Goal: Information Seeking & Learning: Learn about a topic

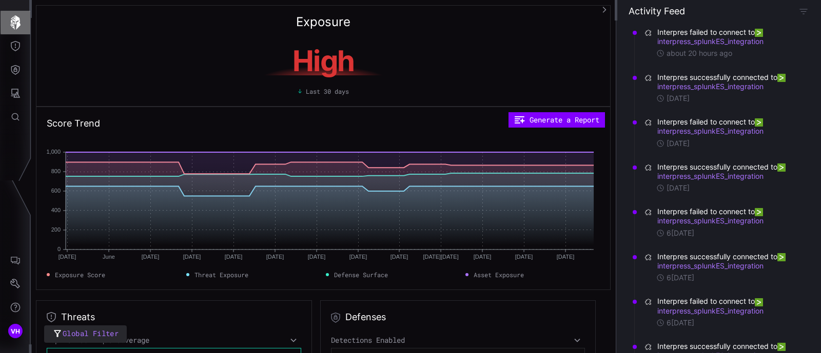
click at [18, 22] on icon "button" at bounding box center [15, 22] width 10 height 14
click at [17, 21] on icon "button" at bounding box center [15, 22] width 14 height 14
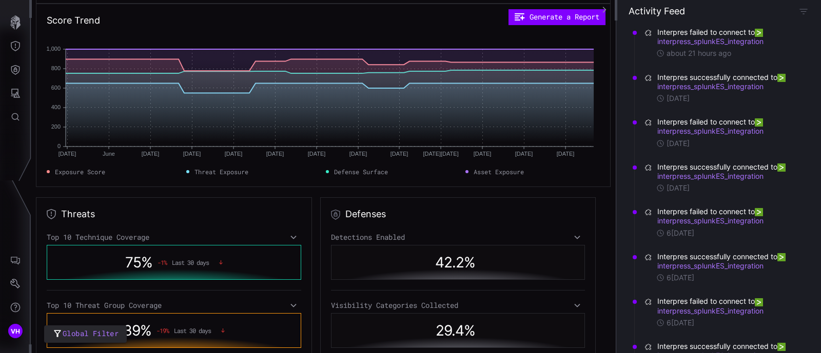
scroll to position [128, 0]
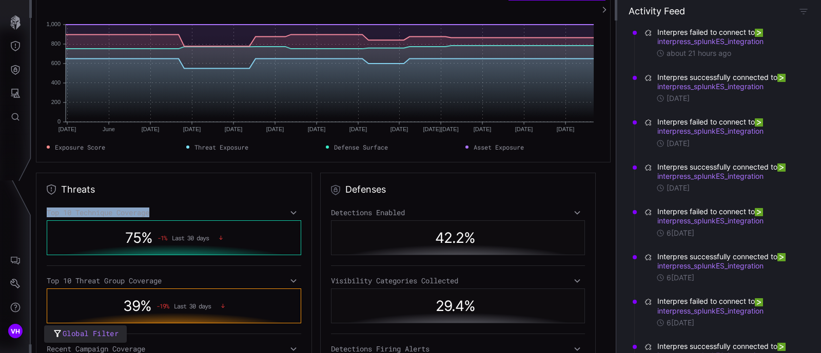
drag, startPoint x: 45, startPoint y: 210, endPoint x: 183, endPoint y: 209, distance: 138.0
click at [183, 209] on div "Threats Top 10 Technique Coverage 75 % -1 % Last 30 days Top 10 Threat Group Co…" at bounding box center [174, 288] width 276 height 230
click at [183, 209] on div "Top 10 Technique Coverage" at bounding box center [174, 212] width 254 height 9
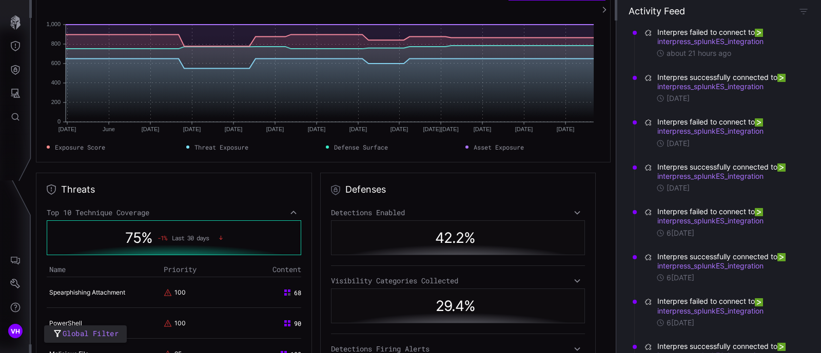
scroll to position [256, 0]
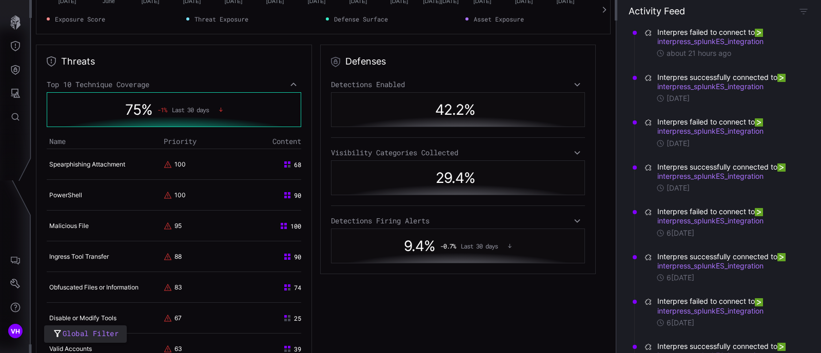
click at [294, 165] on span "68" at bounding box center [297, 164] width 7 height 9
click at [194, 162] on div "100" at bounding box center [192, 164] width 57 height 9
click at [124, 163] on link "Spearphishing Attachment" at bounding box center [87, 165] width 76 height 8
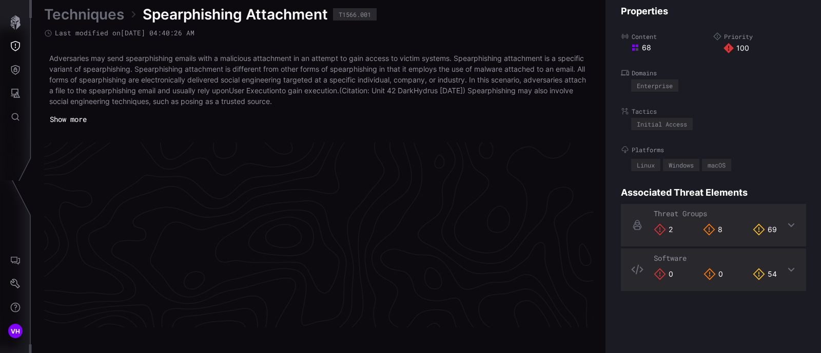
scroll to position [2221, 500]
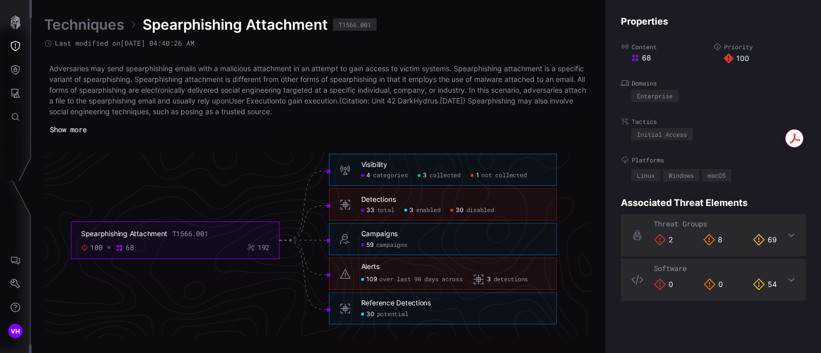
drag, startPoint x: 89, startPoint y: 66, endPoint x: 235, endPoint y: 121, distance: 156.2
click at [235, 121] on div "Adversaries may send spearphishing emails with a malicious attachment in an att…" at bounding box center [318, 100] width 549 height 74
click at [160, 103] on p "Adversaries may send spearphishing emails with a malicious attachment in an att…" at bounding box center [318, 90] width 539 height 54
click at [47, 71] on div "Adversaries may send spearphishing emails with a malicious attachment in an att…" at bounding box center [318, 90] width 549 height 54
drag, startPoint x: 49, startPoint y: 70, endPoint x: 423, endPoint y: 115, distance: 376.1
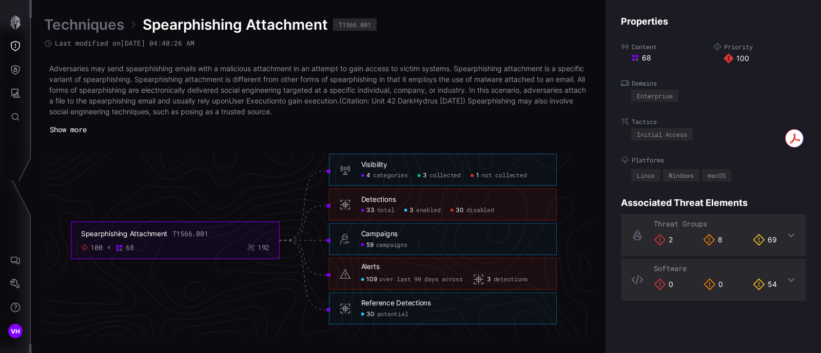
click at [423, 115] on p "Adversaries may send spearphishing emails with a malicious attachment in an att…" at bounding box center [318, 90] width 539 height 54
click at [300, 115] on p "Adversaries may send spearphishing emails with a malicious attachment in an att…" at bounding box center [318, 90] width 539 height 54
drag, startPoint x: 184, startPoint y: 237, endPoint x: 124, endPoint y: 228, distance: 60.1
click at [124, 228] on foreignobject "Spearphishing Attachment T1566.001 100 68 192" at bounding box center [175, 240] width 208 height 37
click at [375, 169] on div "Visibility 4 categories 3 collected 1 not collected" at bounding box center [453, 170] width 185 height 19
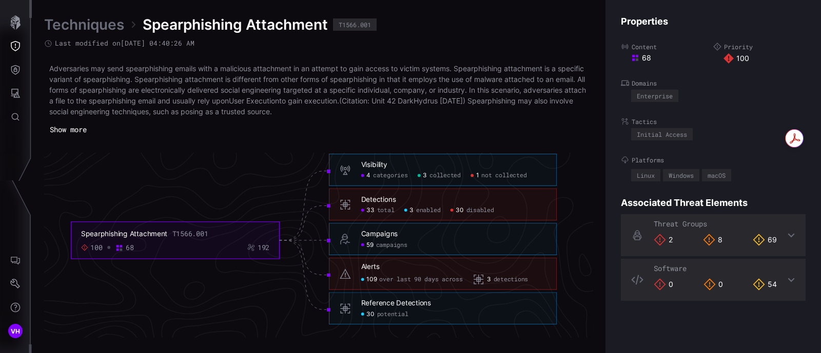
click at [184, 144] on div "Techniques Spearphishing Attachment T1566.001 Last modified on [DATE] 04:40:26 …" at bounding box center [318, 176] width 549 height 323
click at [84, 127] on button "Show more" at bounding box center [68, 130] width 46 height 15
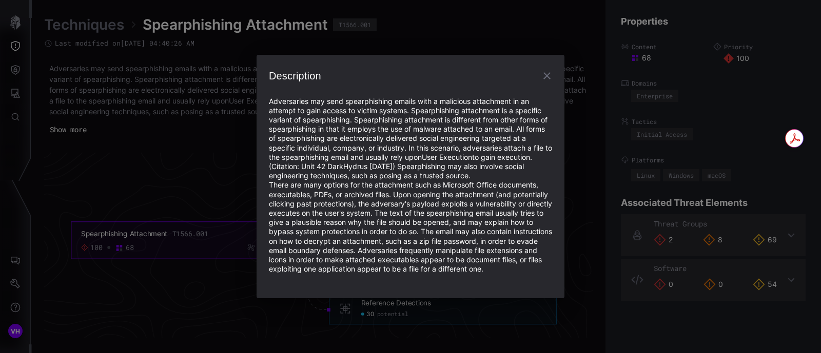
click at [545, 70] on icon "button" at bounding box center [547, 76] width 12 height 12
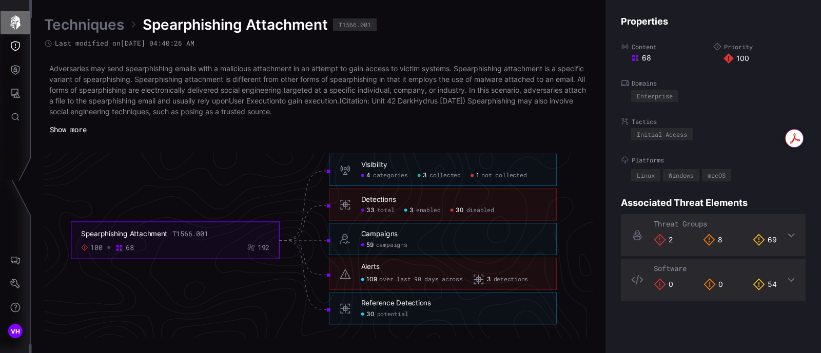
click at [5, 29] on button "button" at bounding box center [16, 23] width 30 height 24
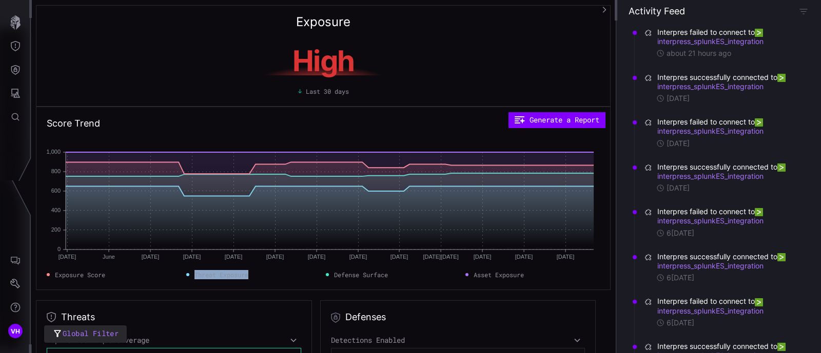
drag, startPoint x: 190, startPoint y: 275, endPoint x: 267, endPoint y: 275, distance: 76.9
click at [267, 275] on div "Threat Exposure" at bounding box center [253, 274] width 134 height 9
click at [245, 274] on span "Threat Exposure" at bounding box center [221, 274] width 54 height 9
click at [576, 114] on button "Generate a Report" at bounding box center [556, 119] width 96 height 15
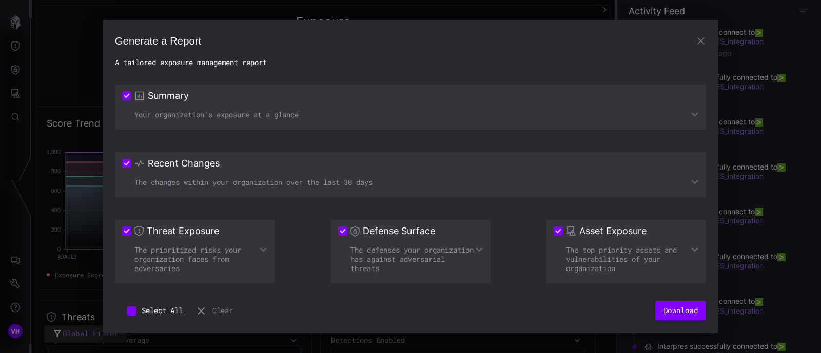
click at [180, 112] on div "Your organization's exposure at a glance" at bounding box center [410, 114] width 577 height 9
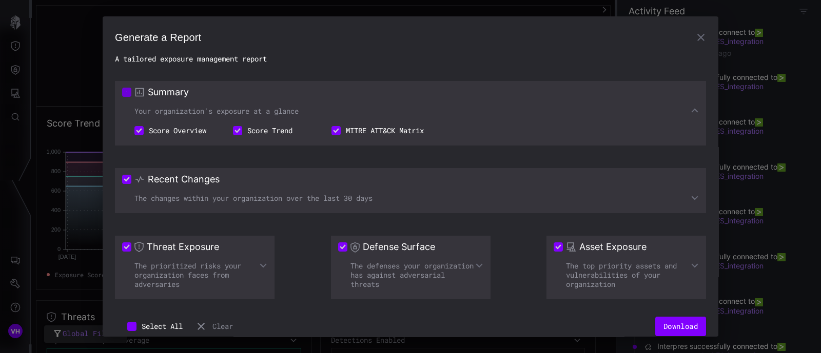
click at [128, 96] on span at bounding box center [126, 92] width 9 height 9
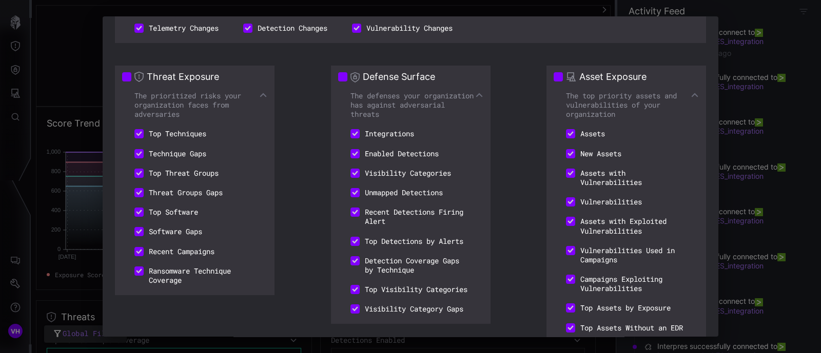
scroll to position [254, 0]
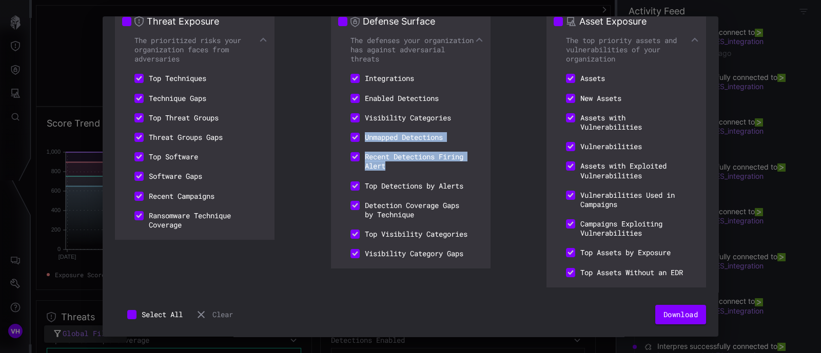
drag, startPoint x: 392, startPoint y: 163, endPoint x: 330, endPoint y: 136, distance: 67.8
click at [331, 136] on div "Defense Surface The defenses your organization has against adversarial threats …" at bounding box center [411, 139] width 160 height 259
click at [293, 148] on div "Threat Exposure The prioritized risks your organization faces from adversaries …" at bounding box center [410, 155] width 591 height 300
click at [660, 317] on button "Download" at bounding box center [680, 314] width 51 height 19
click at [682, 313] on button "Download" at bounding box center [680, 314] width 51 height 19
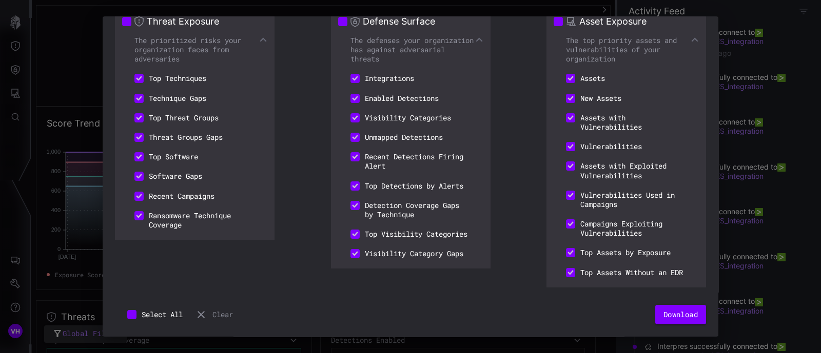
click at [231, 315] on button "Clear" at bounding box center [214, 314] width 38 height 19
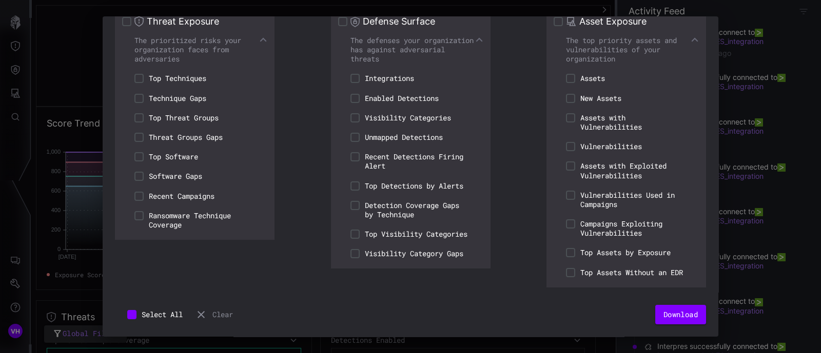
click at [75, 188] on div "Generate a Report A tailored exposure management report Summary Your organizati…" at bounding box center [410, 176] width 821 height 353
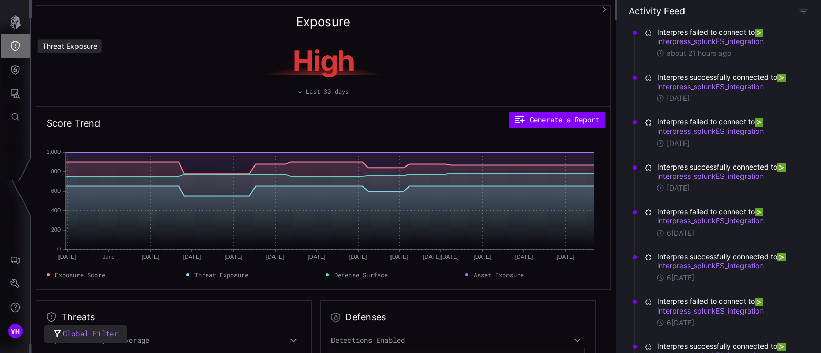
click at [13, 47] on icon "Threat Exposure" at bounding box center [15, 46] width 10 height 10
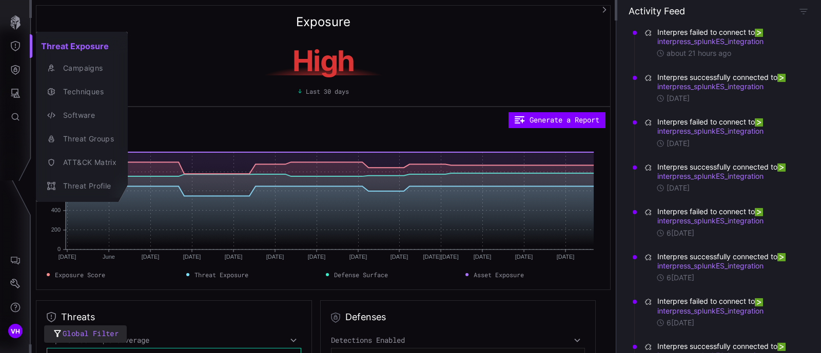
click at [191, 38] on div at bounding box center [410, 176] width 821 height 353
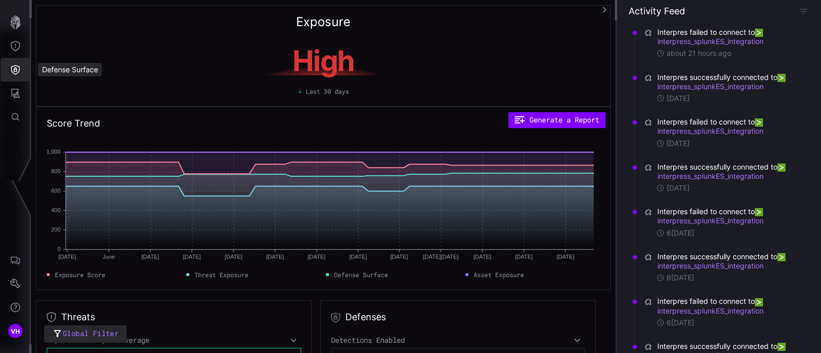
click at [15, 66] on icon "Defense Surface" at bounding box center [15, 70] width 10 height 10
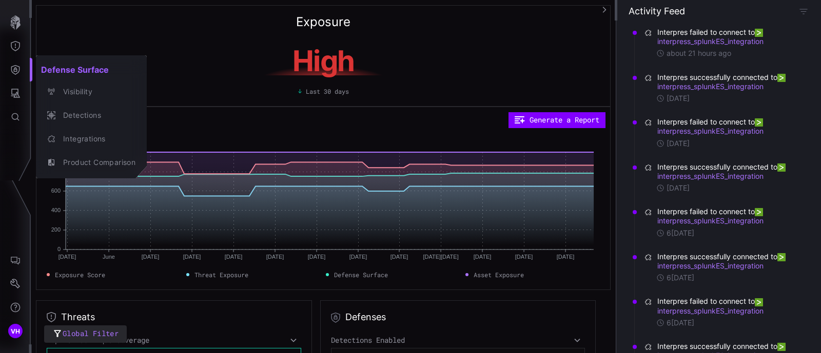
click at [12, 94] on div at bounding box center [410, 176] width 821 height 353
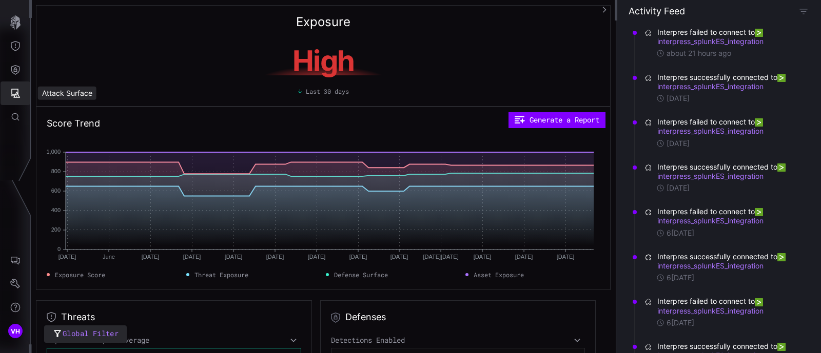
click at [17, 94] on icon "Attack Surface" at bounding box center [15, 93] width 10 height 10
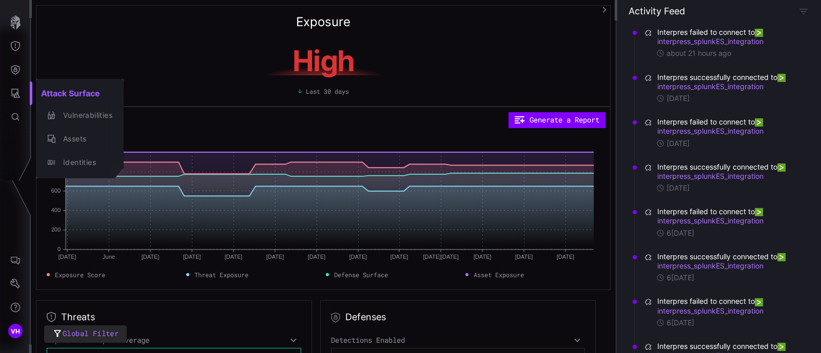
click at [168, 53] on div at bounding box center [410, 176] width 821 height 353
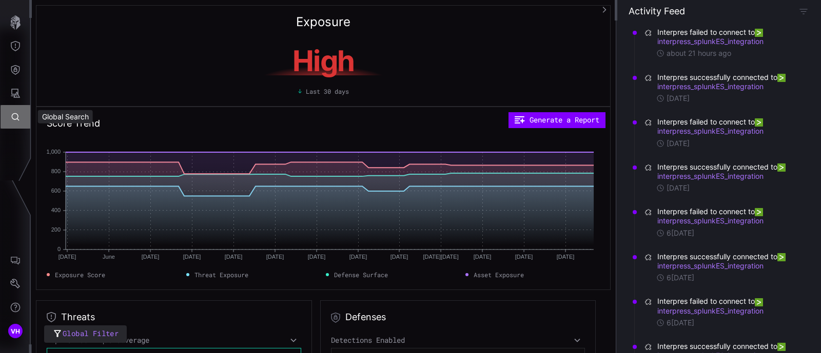
click at [16, 118] on icon "Global Search" at bounding box center [15, 117] width 10 height 10
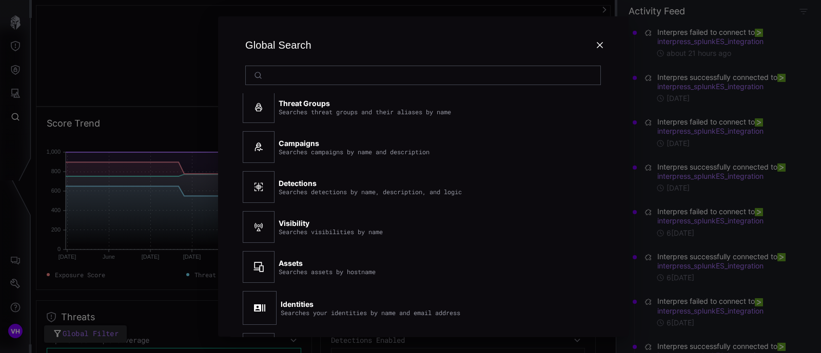
scroll to position [141, 0]
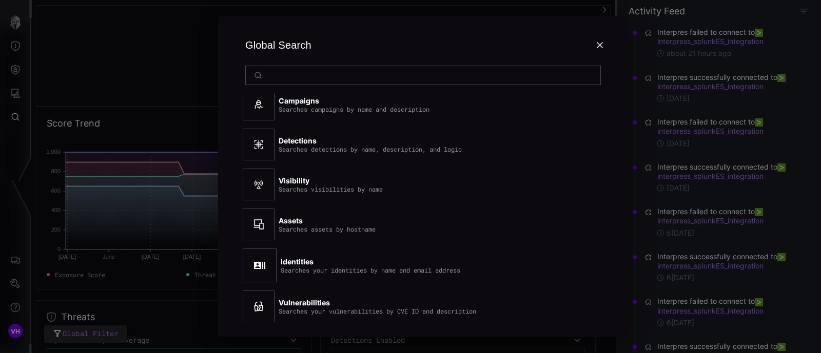
click at [600, 43] on icon at bounding box center [600, 45] width 8 height 8
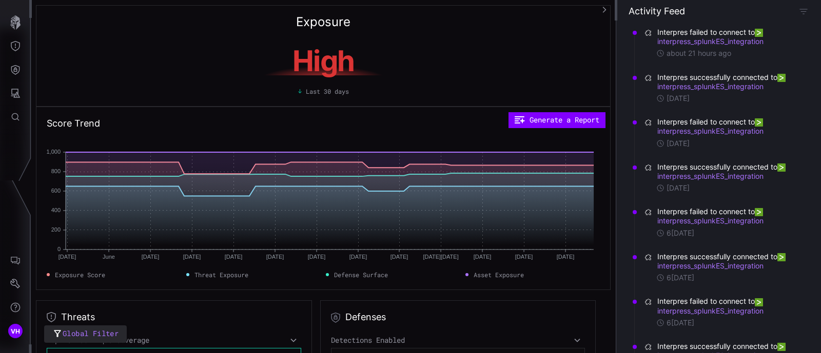
click at [168, 52] on div "High Last 30 days" at bounding box center [323, 68] width 553 height 55
click at [21, 46] on button "Threat Exposure" at bounding box center [16, 46] width 30 height 24
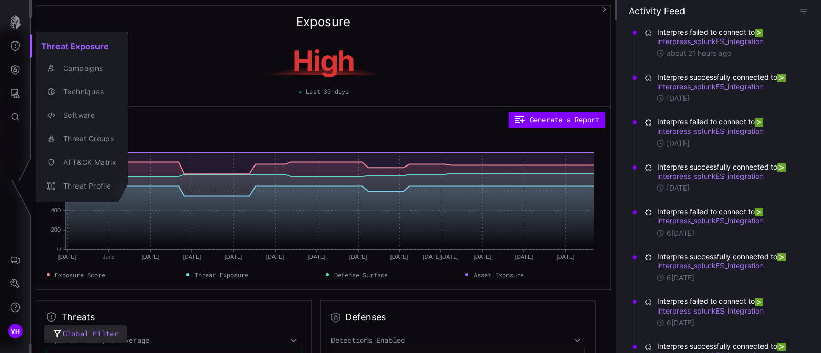
click at [230, 53] on div at bounding box center [410, 176] width 821 height 353
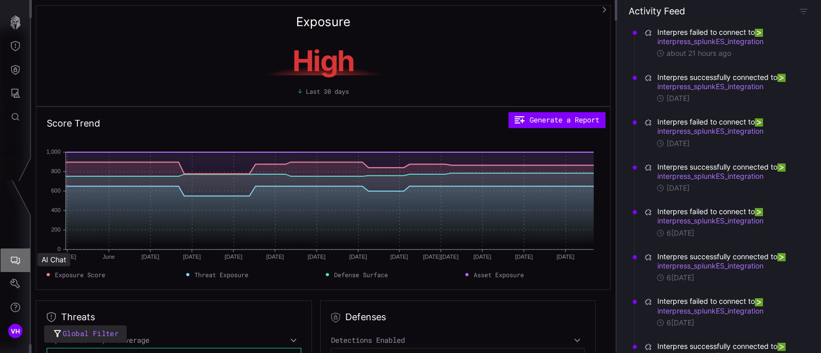
click at [19, 262] on icon "AI Chat" at bounding box center [15, 261] width 9 height 8
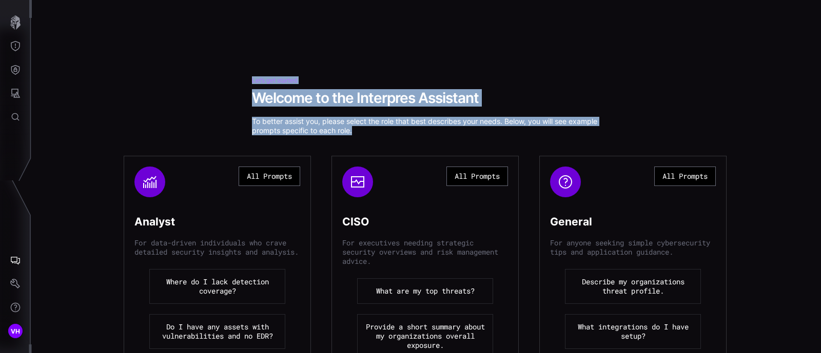
drag, startPoint x: 235, startPoint y: 74, endPoint x: 451, endPoint y: 127, distance: 222.3
click at [451, 127] on div "Let’s get started Welcome to the Interpres Assistant To better assist you, plea…" at bounding box center [426, 176] width 789 height 353
click at [431, 132] on p "To better assist you, please select the role that best describes your needs. Be…" at bounding box center [426, 126] width 349 height 18
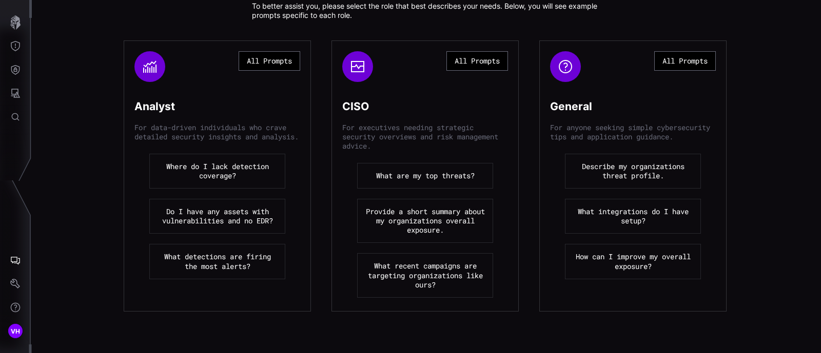
scroll to position [128, 0]
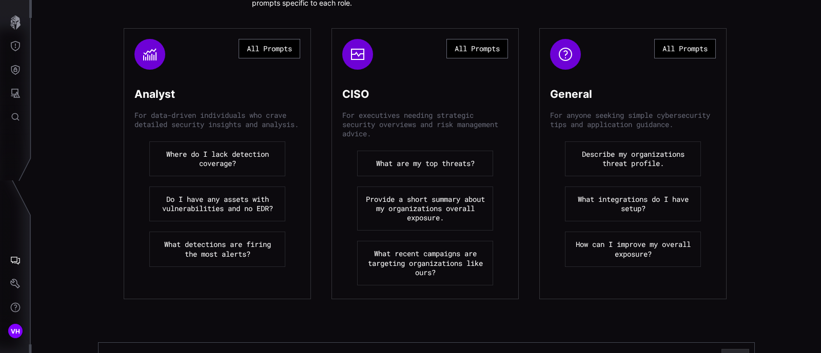
click at [678, 45] on button "All Prompts" at bounding box center [685, 48] width 62 height 19
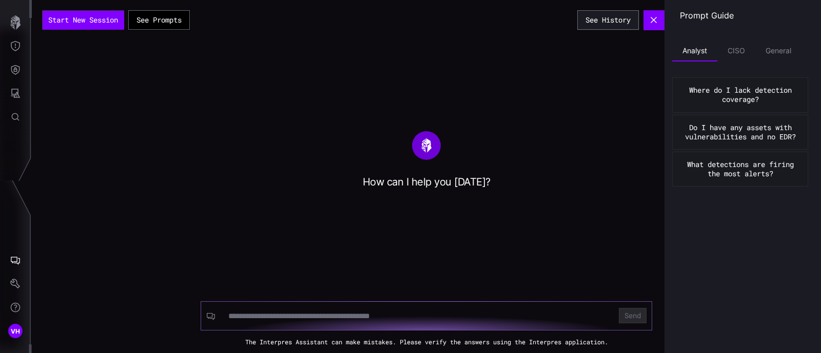
click at [348, 313] on input at bounding box center [417, 316] width 378 height 10
type input "**********"
click at [619, 308] on button "Send" at bounding box center [633, 315] width 28 height 15
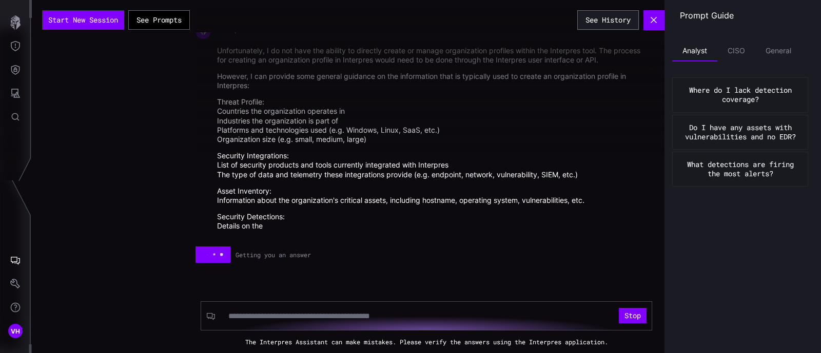
click at [333, 125] on div at bounding box center [605, 77] width 821 height 154
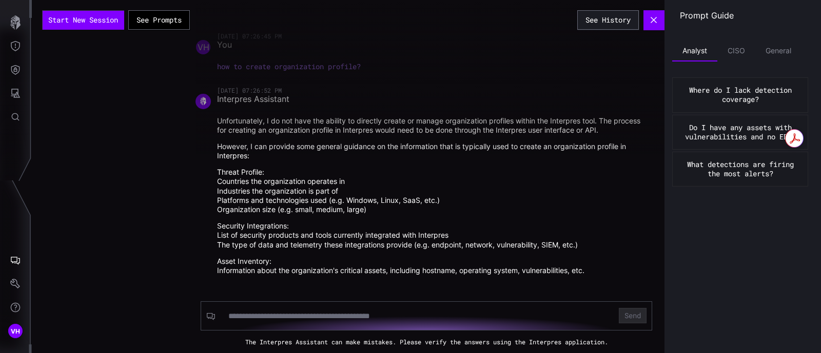
drag, startPoint x: 322, startPoint y: 113, endPoint x: 469, endPoint y: 130, distance: 148.7
click at [469, 130] on div at bounding box center [605, 77] width 821 height 154
drag, startPoint x: 295, startPoint y: 145, endPoint x: 381, endPoint y: 143, distance: 85.2
click at [376, 143] on div at bounding box center [605, 77] width 821 height 154
drag, startPoint x: 410, startPoint y: 145, endPoint x: 267, endPoint y: 152, distance: 143.3
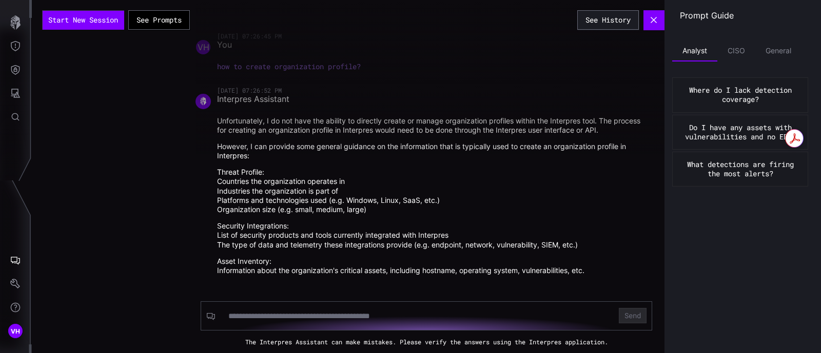
click at [274, 149] on div at bounding box center [605, 77] width 821 height 154
drag, startPoint x: 236, startPoint y: 152, endPoint x: 203, endPoint y: 150, distance: 33.9
click at [203, 150] on div at bounding box center [605, 77] width 821 height 154
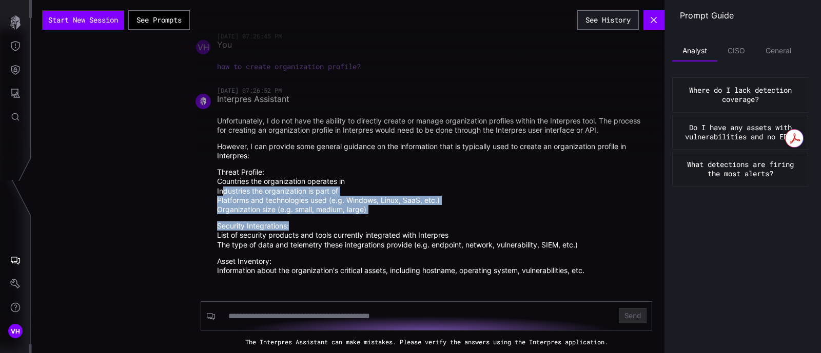
drag, startPoint x: 220, startPoint y: 188, endPoint x: 327, endPoint y: 215, distance: 111.2
click at [327, 215] on ol "Threat Profile: Countries the organization operates in Industries the organizat…" at bounding box center [432, 234] width 430 height 133
click at [311, 214] on li "Organization size (e.g. small, medium, large)" at bounding box center [432, 209] width 430 height 9
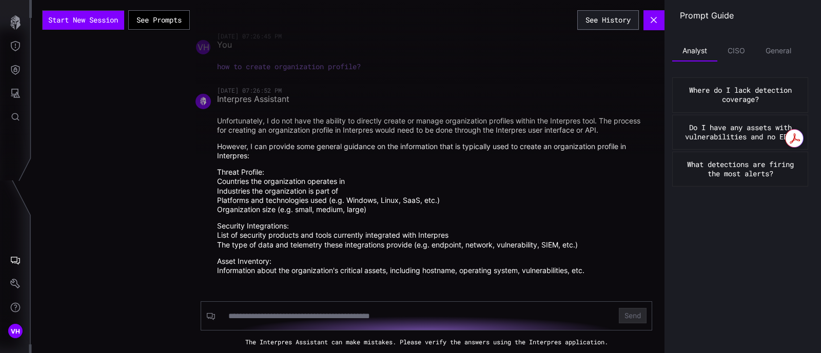
click at [23, 47] on button "Threat Exposure" at bounding box center [16, 46] width 30 height 24
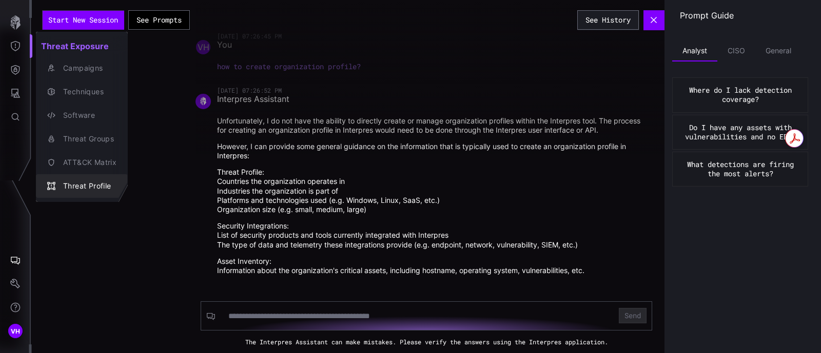
click at [90, 184] on div "Threat Profile" at bounding box center [87, 186] width 58 height 13
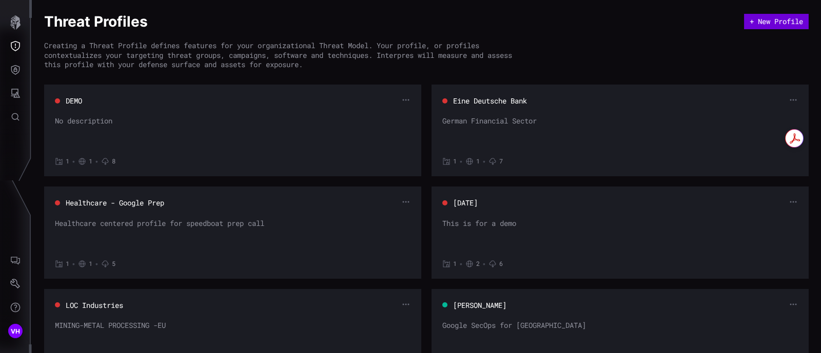
click at [764, 16] on button "+ New Profile" at bounding box center [776, 21] width 65 height 15
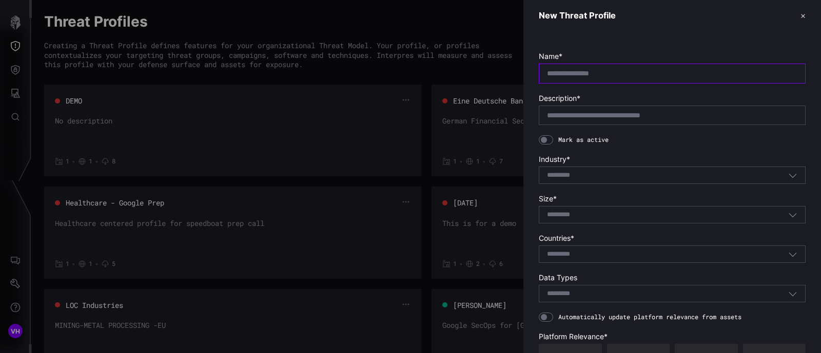
click at [577, 72] on input "text" at bounding box center [672, 73] width 250 height 9
click at [571, 119] on div at bounding box center [672, 115] width 267 height 19
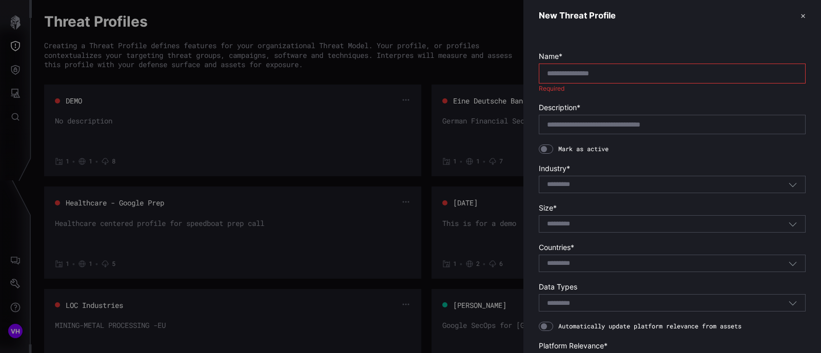
click at [379, 152] on div at bounding box center [410, 176] width 821 height 353
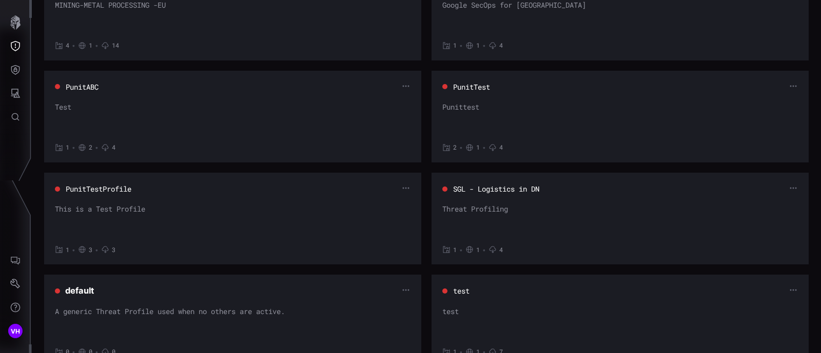
scroll to position [385, 0]
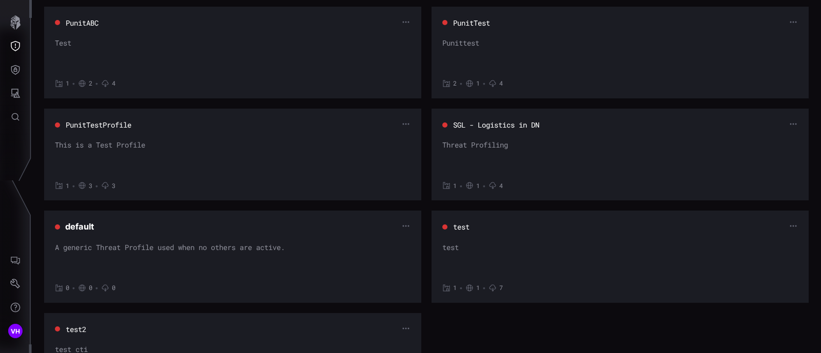
click at [442, 125] on div at bounding box center [444, 125] width 5 height 5
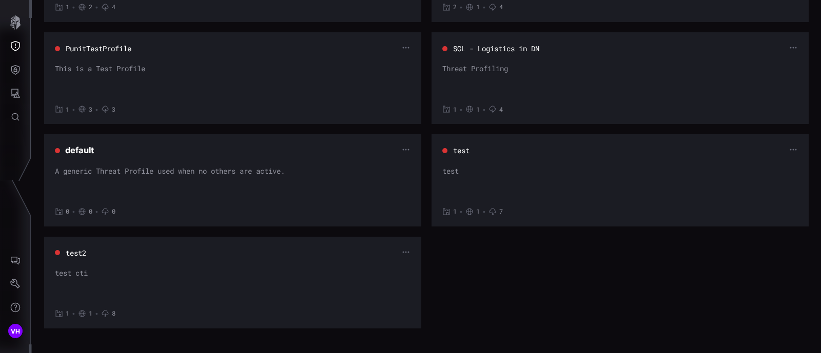
scroll to position [464, 0]
click at [301, 281] on div "test cti" at bounding box center [233, 281] width 356 height 31
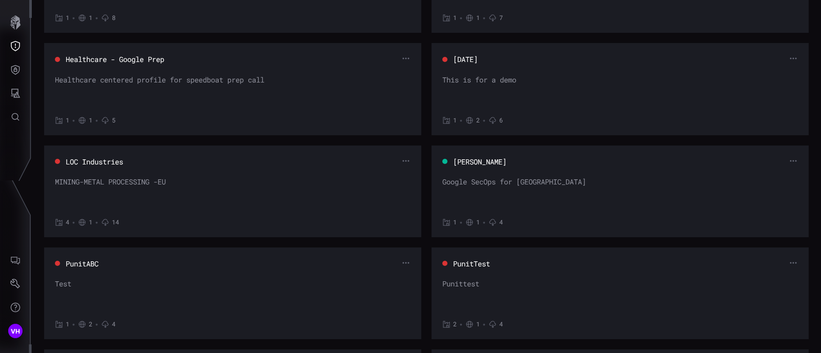
scroll to position [80, 0]
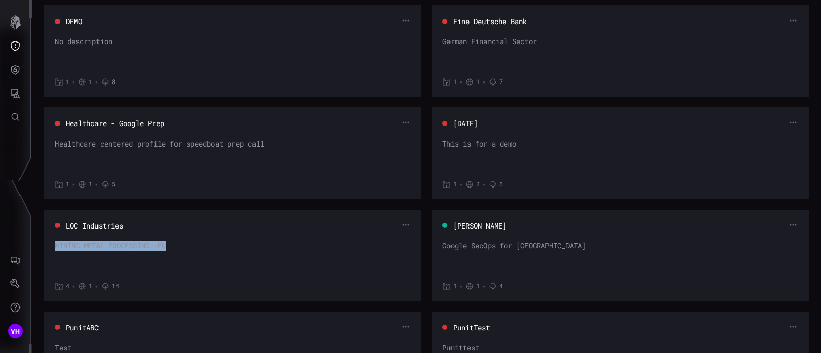
drag, startPoint x: 51, startPoint y: 247, endPoint x: 222, endPoint y: 247, distance: 170.3
click at [222, 247] on section "LOC Industries MINING-METAL PROCESSING -EU 4 • 1 • 14" at bounding box center [232, 256] width 377 height 92
click at [210, 248] on div "MINING-METAL PROCESSING -EU" at bounding box center [233, 257] width 356 height 31
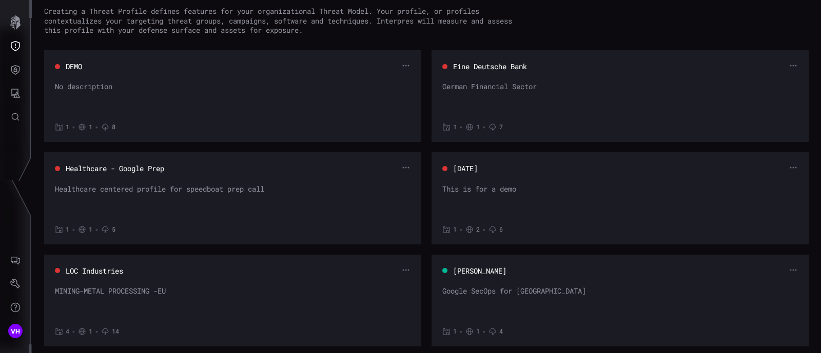
scroll to position [0, 0]
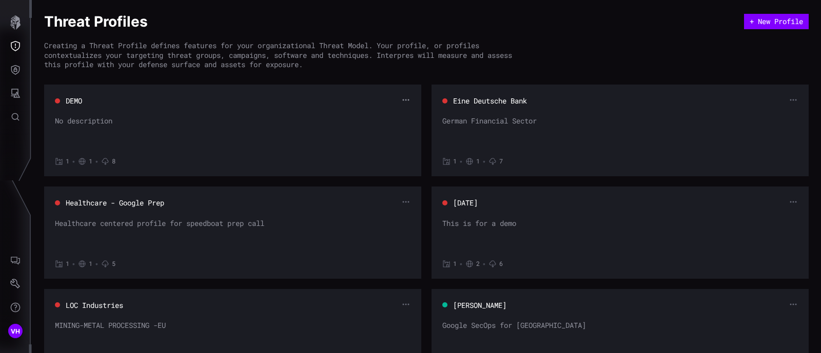
click at [402, 98] on icon "button" at bounding box center [406, 100] width 8 height 8
click at [372, 117] on div "Edit" at bounding box center [382, 116] width 30 height 9
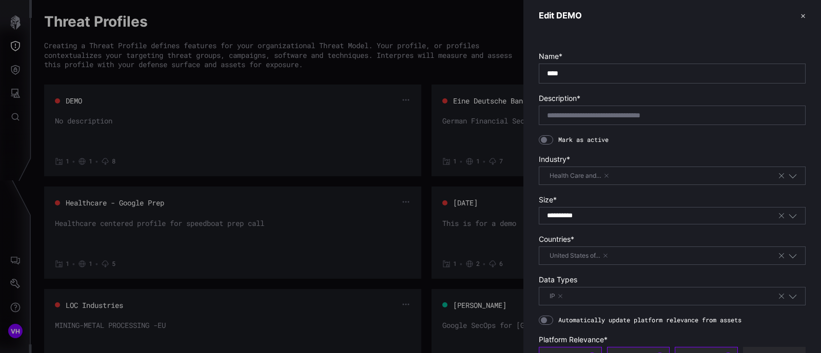
click at [796, 16] on header "Edit DEMO ✕" at bounding box center [672, 15] width 298 height 31
click at [800, 14] on button "✕" at bounding box center [802, 15] width 5 height 11
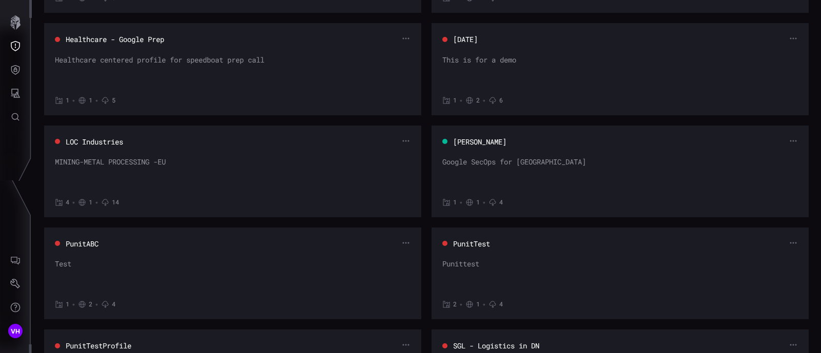
scroll to position [144, 0]
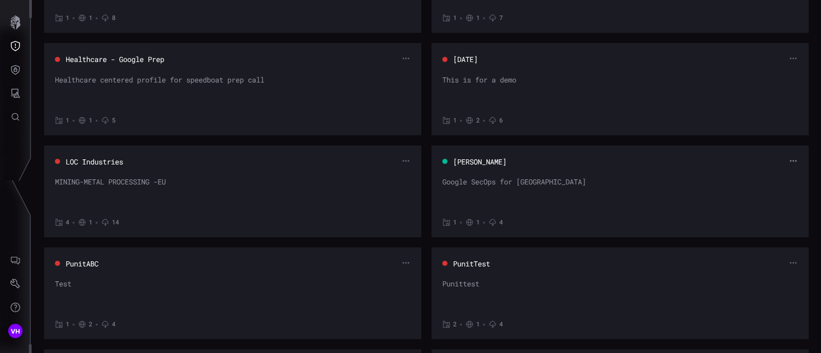
click at [789, 162] on icon "button" at bounding box center [793, 161] width 8 height 8
click at [761, 176] on div "Edit" at bounding box center [764, 177] width 30 height 9
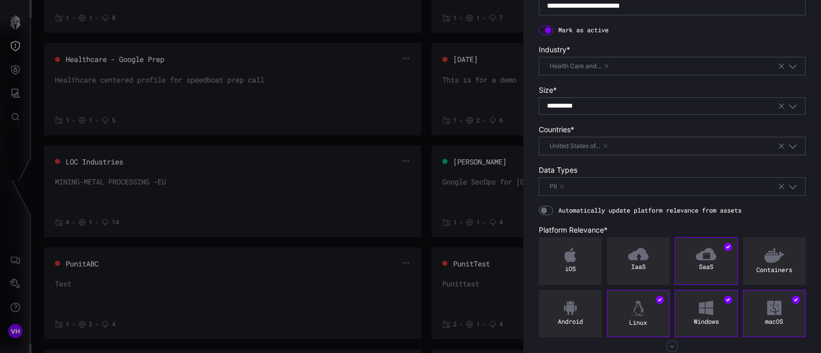
scroll to position [146, 0]
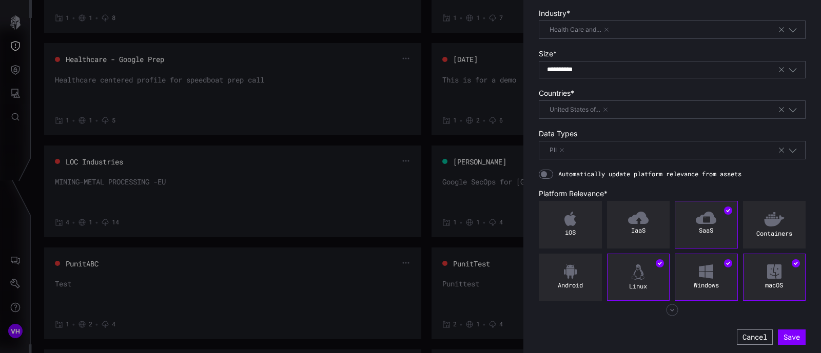
click at [741, 330] on button "Cancel" at bounding box center [755, 337] width 36 height 15
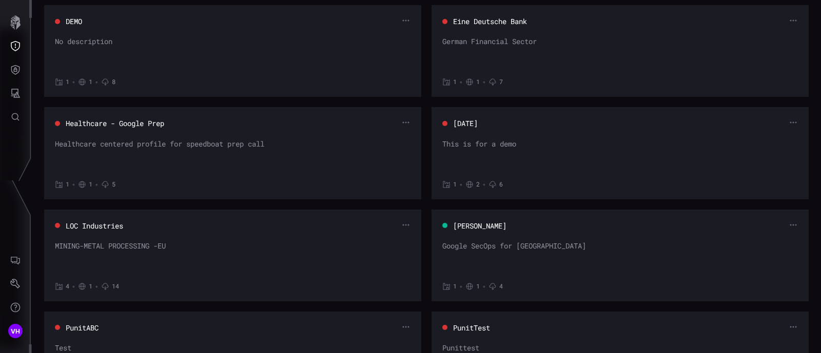
scroll to position [0, 0]
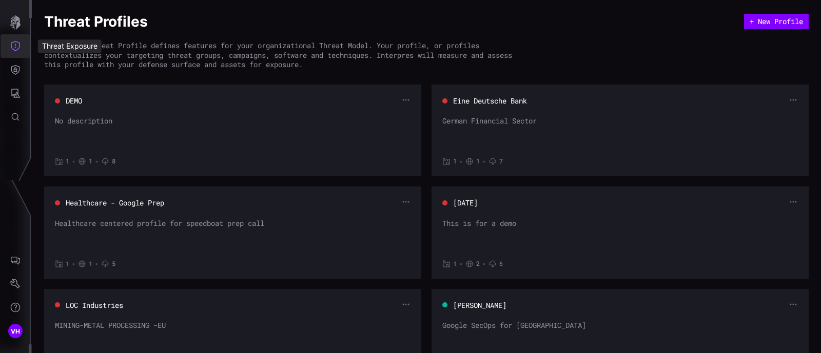
click at [12, 50] on icon "Threat Exposure" at bounding box center [15, 46] width 10 height 10
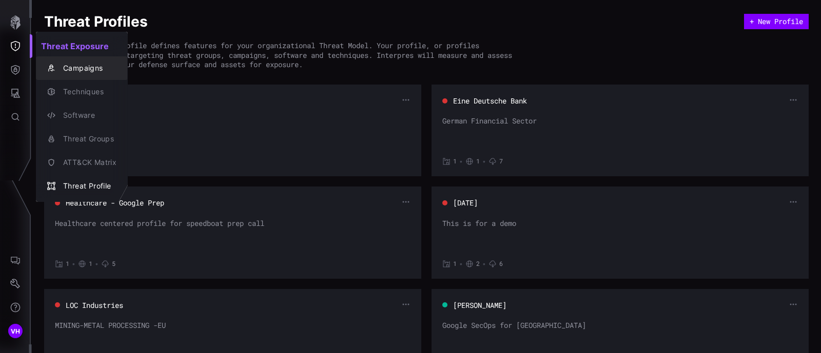
click at [46, 68] on div "Campaigns" at bounding box center [82, 68] width 84 height 14
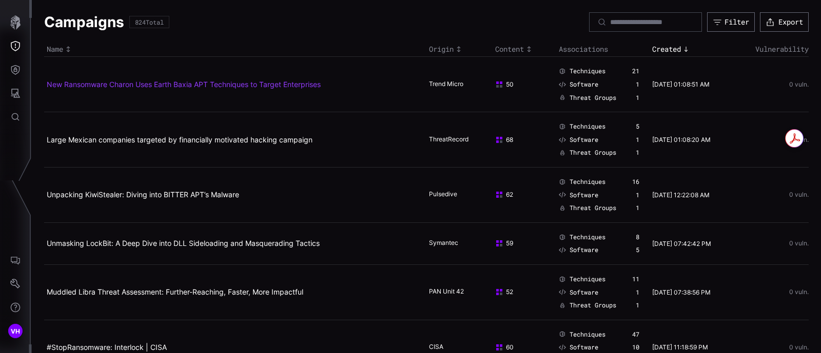
click at [138, 84] on link "New Ransomware Charon Uses Earth Baxia APT Techniques to Target Enterprises" at bounding box center [184, 84] width 274 height 9
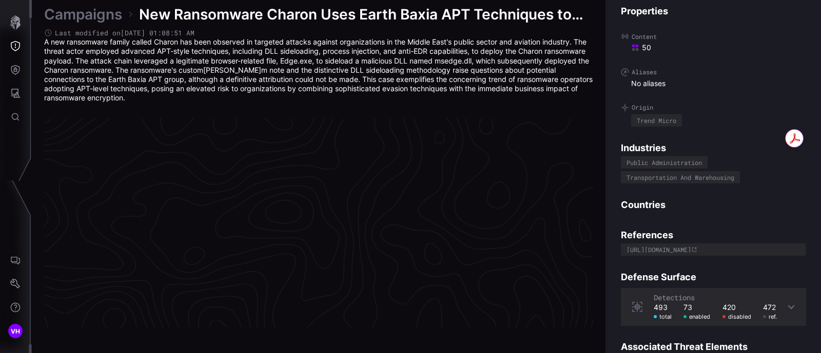
scroll to position [2208, 500]
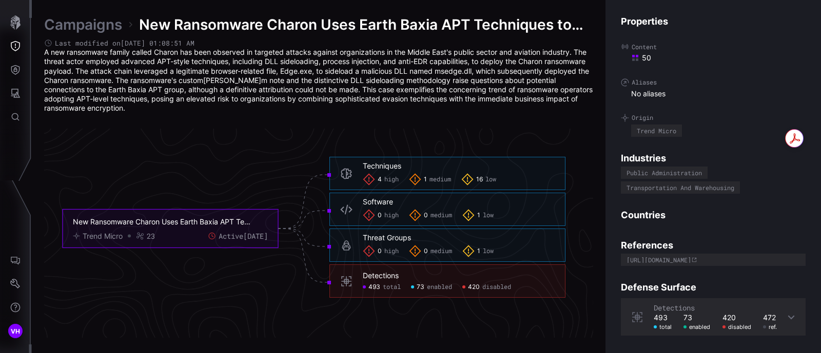
drag, startPoint x: 128, startPoint y: 66, endPoint x: 198, endPoint y: 97, distance: 76.0
click at [198, 97] on p "A new ransomware family called Charon has been observed in targeted attacks aga…" at bounding box center [318, 80] width 549 height 65
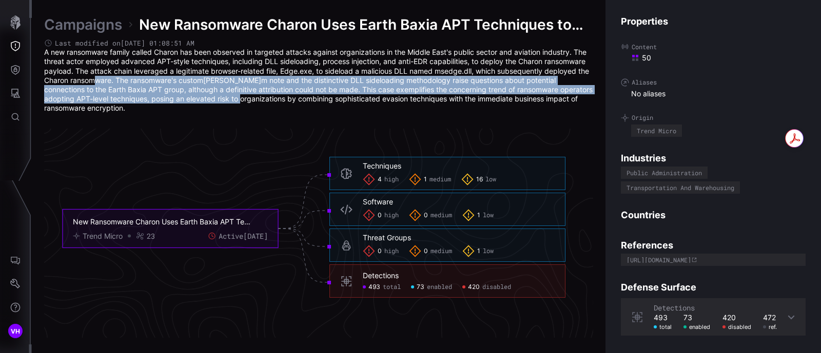
drag, startPoint x: 95, startPoint y: 80, endPoint x: 215, endPoint y: 96, distance: 121.6
click at [215, 96] on p "A new ransomware family called Charon has been observed in targeted attacks aga…" at bounding box center [318, 80] width 549 height 65
click at [172, 96] on p "A new ransomware family called Charon has been observed in targeted attacks aga…" at bounding box center [318, 80] width 549 height 65
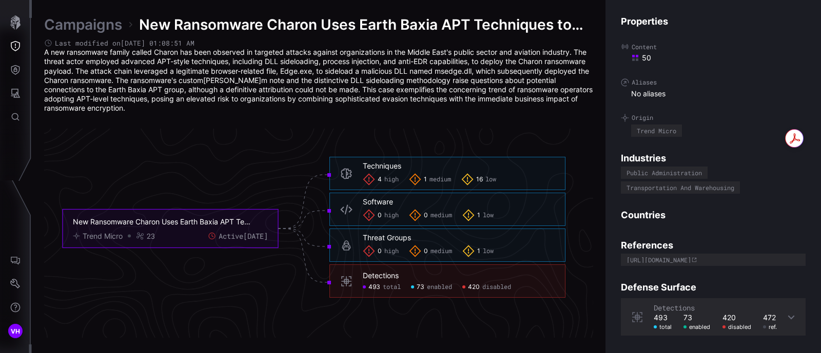
drag, startPoint x: 108, startPoint y: 221, endPoint x: 241, endPoint y: 219, distance: 133.4
click at [241, 219] on div "New Ransomware Charon Uses Earth Baxia APT Techniques to Target Enterprises" at bounding box center [163, 221] width 180 height 9
click at [249, 271] on icon "New Ransomware Charon Uses Earth Baxia APT Techniques to Target Enterprises Tre…" at bounding box center [313, 228] width 1539 height 4617
click at [382, 177] on div "4 high" at bounding box center [381, 179] width 36 height 12
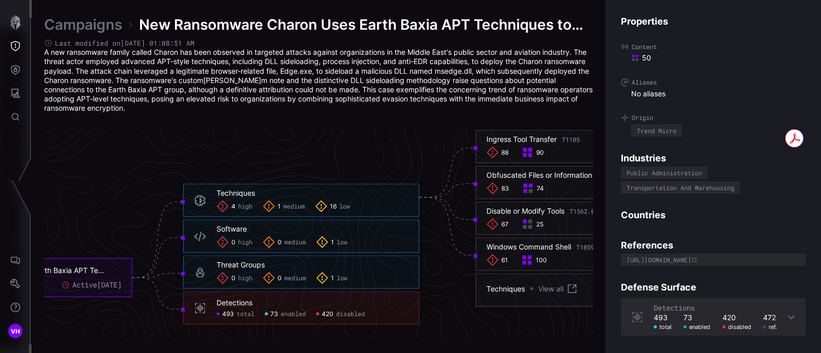
click at [372, 142] on icon "New Ransomware Charon Uses Earth Baxia APT Techniques to Target Enterprises Tre…" at bounding box center [313, 228] width 1539 height 4617
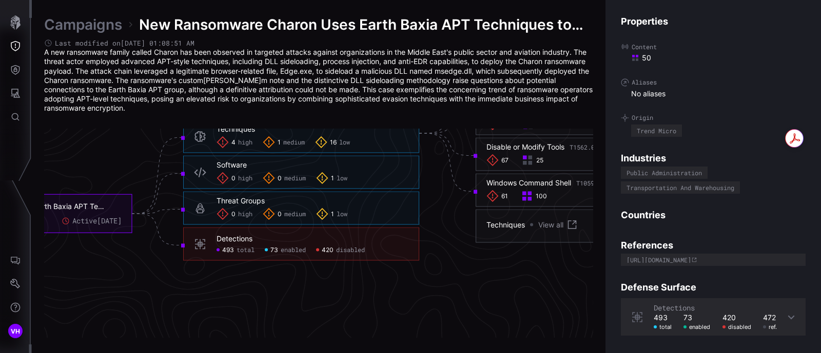
scroll to position [2337, 500]
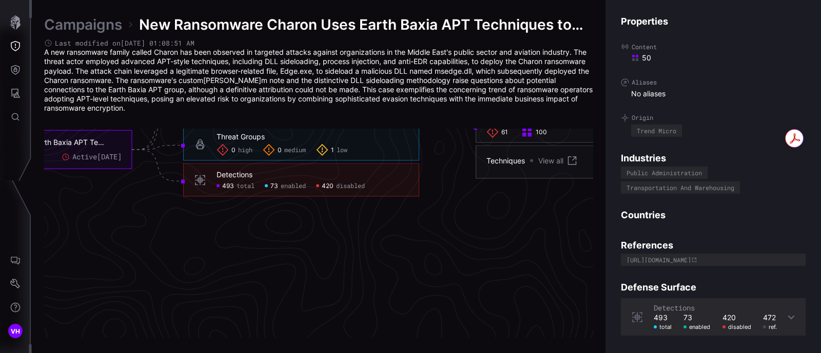
drag, startPoint x: 334, startPoint y: 327, endPoint x: 344, endPoint y: 327, distance: 9.2
click at [344, 327] on icon "New Ransomware Charon Uses Earth Baxia APT Techniques to Target Enterprises Tre…" at bounding box center [313, 100] width 1539 height 4617
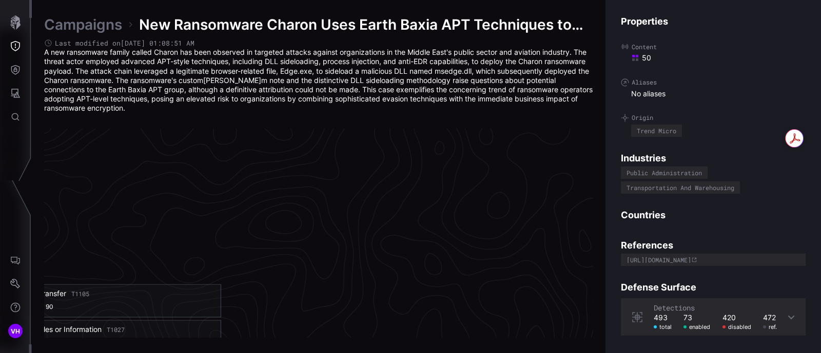
scroll to position [2016, 991]
click at [18, 42] on icon "Threat Exposure" at bounding box center [15, 46] width 9 height 10
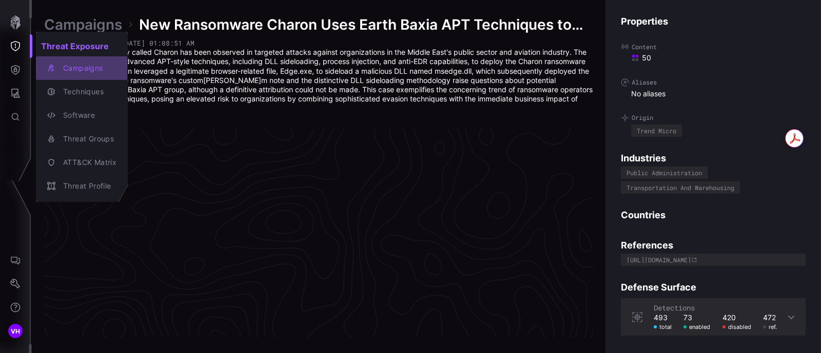
click at [80, 70] on div "Campaigns" at bounding box center [87, 68] width 58 height 13
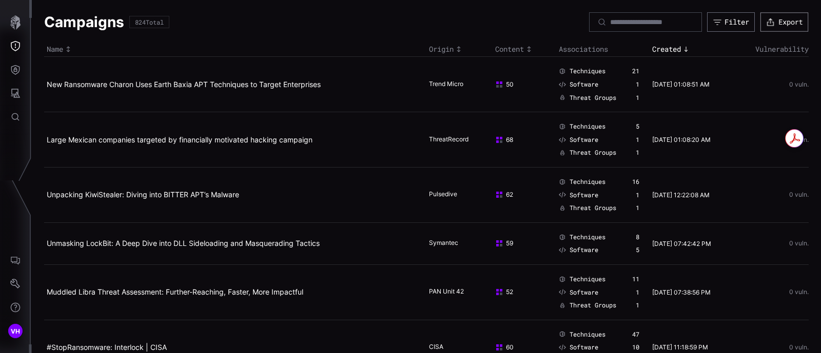
click at [766, 24] on icon "button" at bounding box center [770, 21] width 9 height 9
click at [724, 26] on div "Filter" at bounding box center [736, 21] width 25 height 9
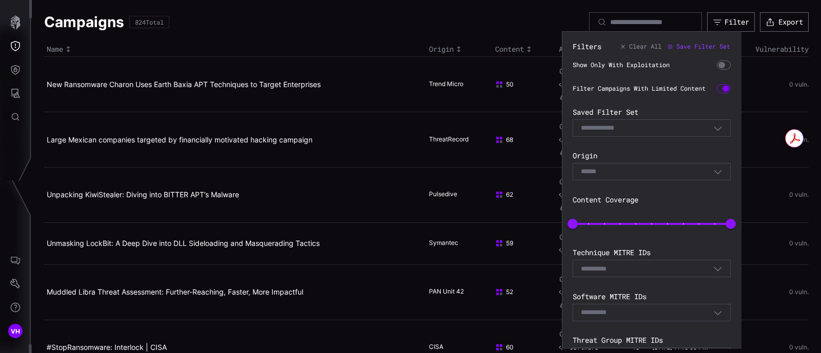
click at [654, 137] on div "Select Filter" at bounding box center [652, 128] width 158 height 17
click at [609, 176] on div "Select" at bounding box center [647, 171] width 132 height 9
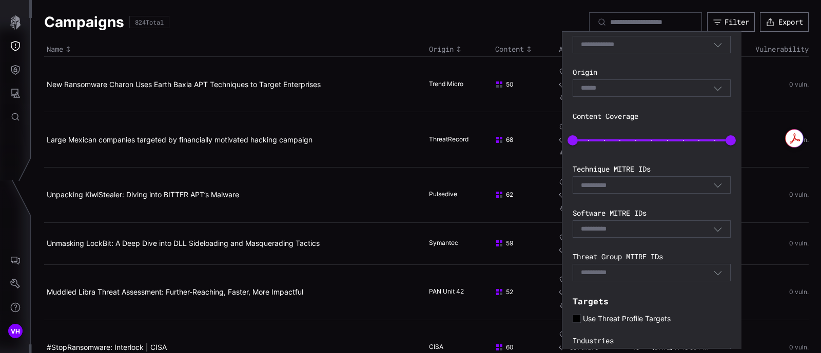
scroll to position [86, 0]
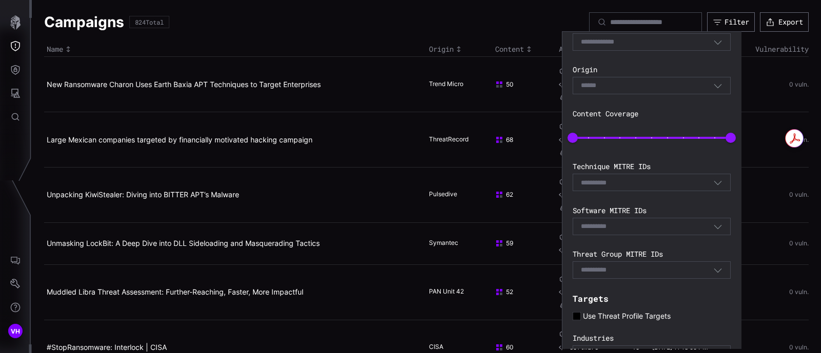
click at [666, 187] on div "E.g. T1234" at bounding box center [647, 182] width 132 height 9
click at [628, 226] on div "E.g. S1234" at bounding box center [652, 226] width 158 height 17
click at [629, 259] on label "Threat Group MITRE IDs" at bounding box center [652, 254] width 158 height 9
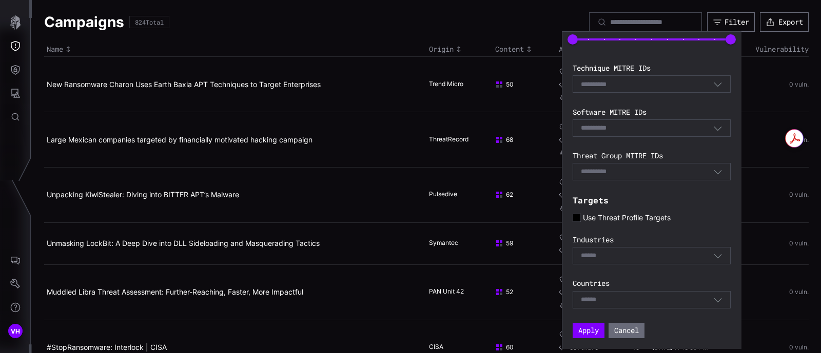
click at [608, 259] on div "Select" at bounding box center [647, 255] width 132 height 9
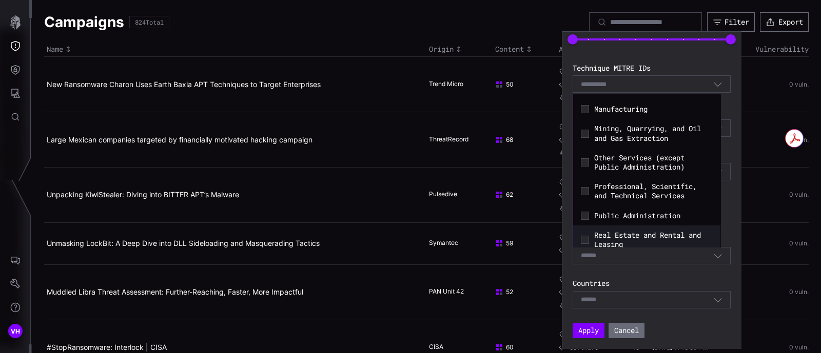
scroll to position [369, 0]
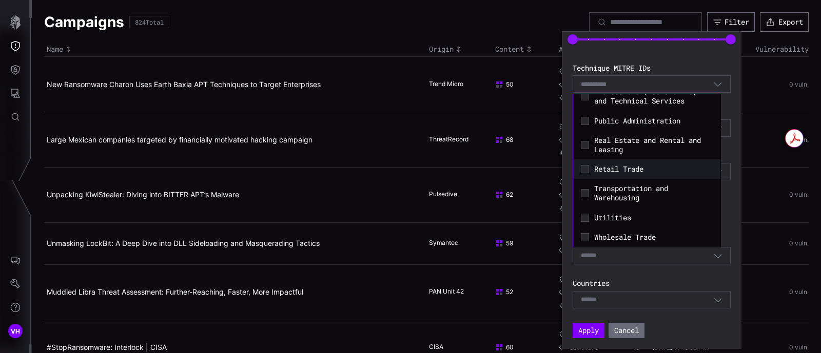
click at [627, 169] on span "Retail Trade" at bounding box center [653, 169] width 119 height 9
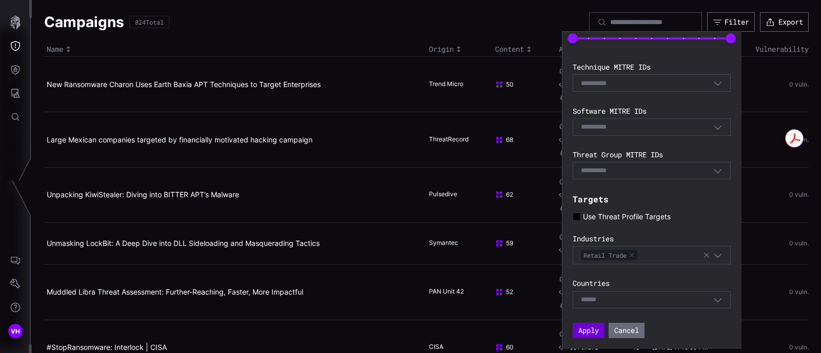
click at [577, 339] on div "Filters Clear All Save Filter Set Show Only With Exploitation Filter Campaigns …" at bounding box center [652, 97] width 158 height 482
click at [585, 332] on button "Apply" at bounding box center [589, 330] width 32 height 15
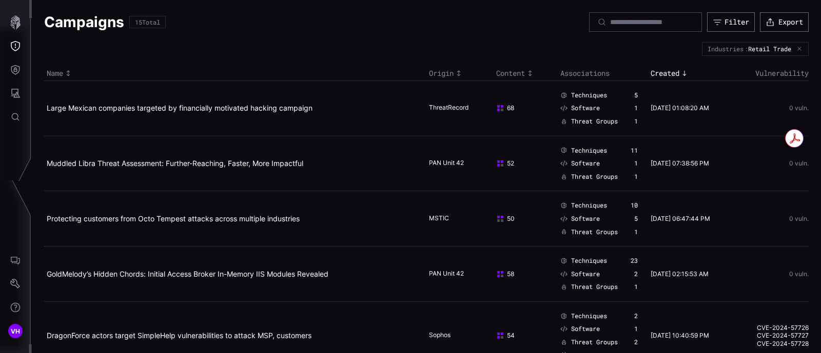
click at [796, 47] on icon "button" at bounding box center [799, 49] width 6 height 6
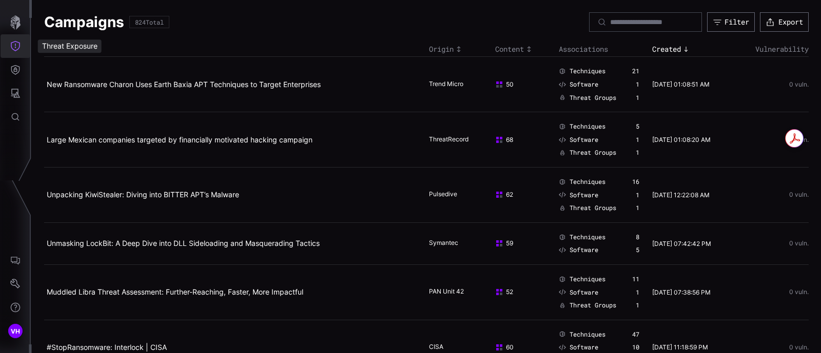
click at [21, 43] on button "Threat Exposure" at bounding box center [16, 46] width 30 height 24
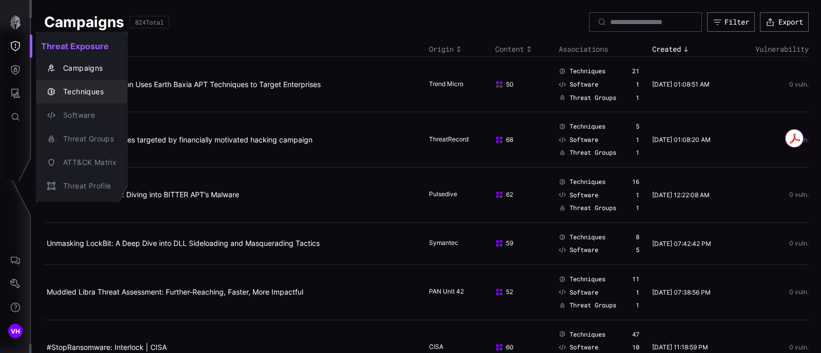
click at [98, 86] on div "Techniques" at bounding box center [87, 92] width 58 height 13
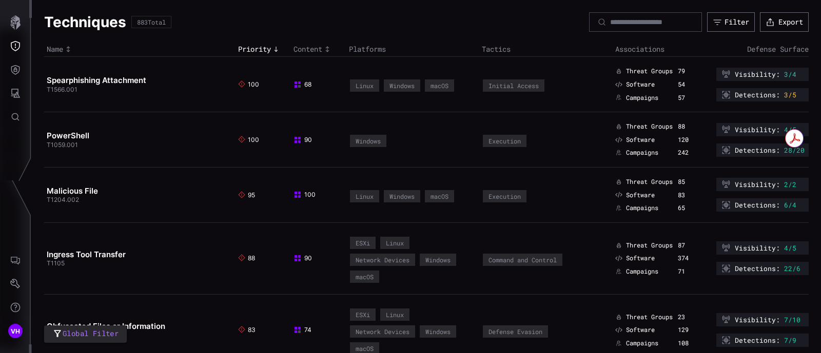
click at [244, 85] on span "100" at bounding box center [248, 85] width 21 height 8
click at [14, 47] on icon "Threat Exposure" at bounding box center [15, 46] width 10 height 10
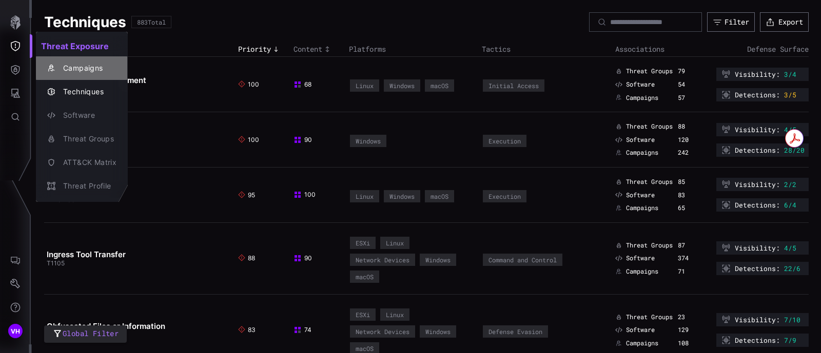
click at [88, 70] on div "Campaigns" at bounding box center [87, 68] width 58 height 13
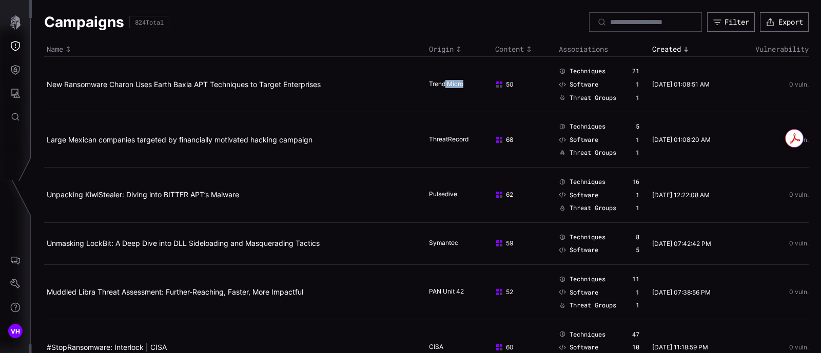
drag, startPoint x: 439, startPoint y: 82, endPoint x: 494, endPoint y: 95, distance: 56.9
click at [494, 95] on tr "New Ransomware Charon Uses Earth Baxia APT Techniques to Target Enterprises Tre…" at bounding box center [426, 84] width 764 height 55
click at [519, 82] on div "50" at bounding box center [520, 85] width 51 height 8
click at [499, 81] on div "50" at bounding box center [520, 85] width 51 height 8
click at [504, 85] on div "50" at bounding box center [520, 85] width 51 height 8
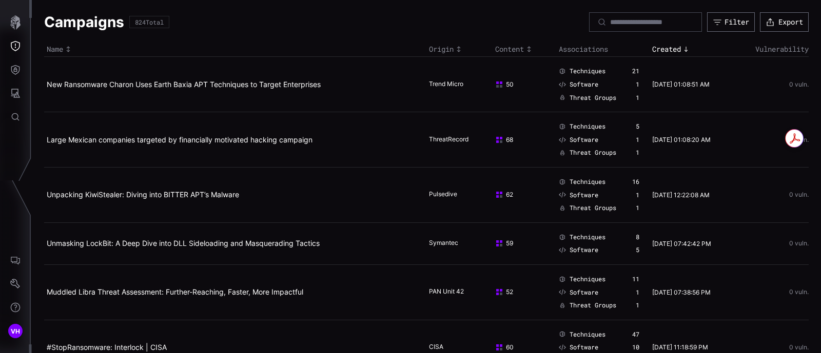
click at [496, 85] on rect at bounding box center [497, 86] width 3 height 3
drag, startPoint x: 491, startPoint y: 81, endPoint x: 510, endPoint y: 85, distance: 19.9
click at [510, 85] on div "50" at bounding box center [520, 85] width 51 height 8
click at [526, 86] on div "50" at bounding box center [520, 85] width 51 height 8
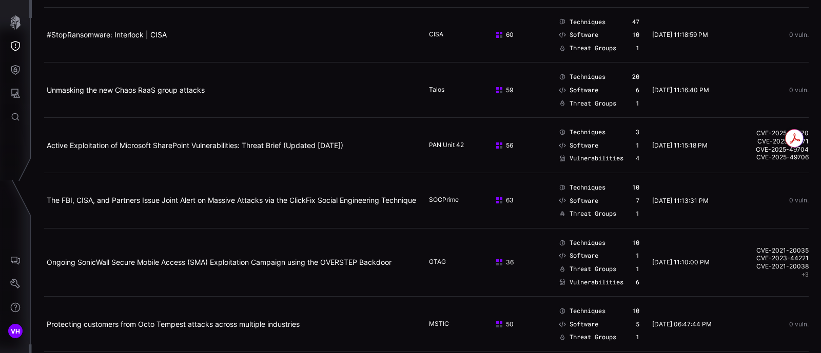
scroll to position [321, 0]
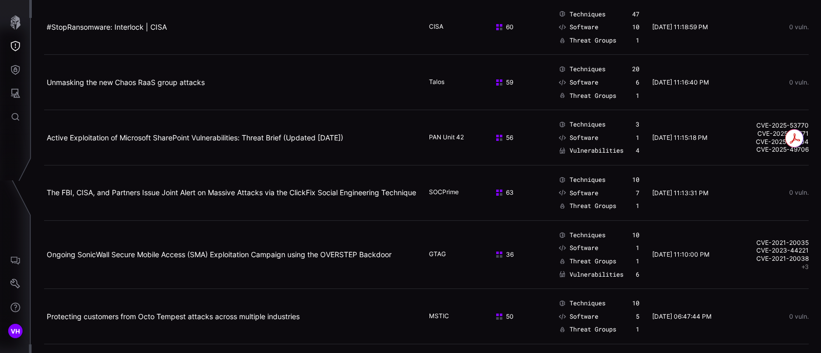
click at [500, 136] on div "56" at bounding box center [520, 138] width 51 height 8
drag, startPoint x: 447, startPoint y: 133, endPoint x: 400, endPoint y: 133, distance: 47.2
click at [400, 133] on tr "Active Exploitation of Microsoft SharePoint Vulnerabilities: Threat Brief (Upda…" at bounding box center [426, 137] width 764 height 55
click at [457, 133] on div "PAN Unit 42" at bounding box center [454, 137] width 51 height 9
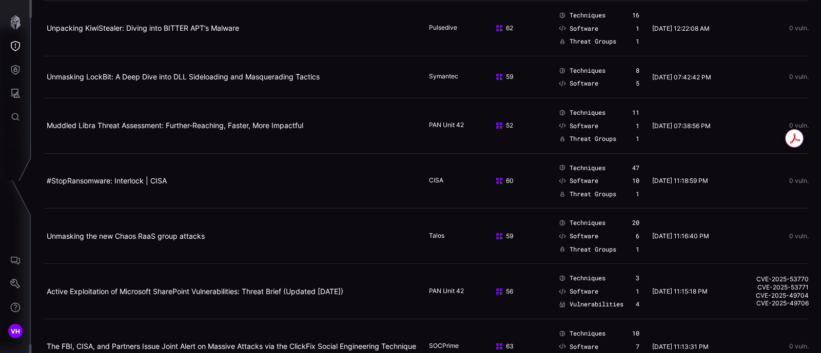
scroll to position [0, 0]
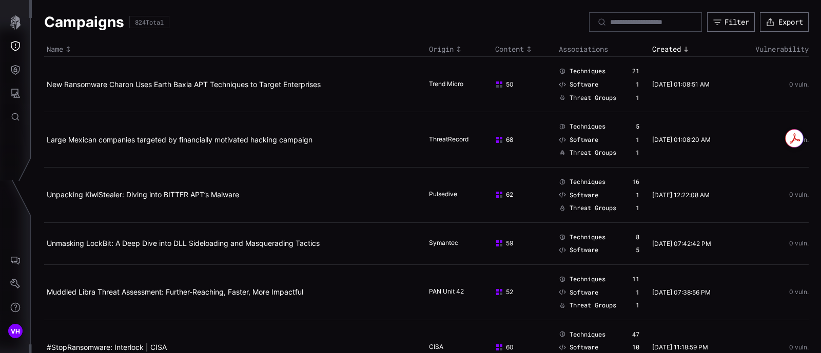
click at [584, 178] on span "Techniques" at bounding box center [587, 182] width 36 height 8
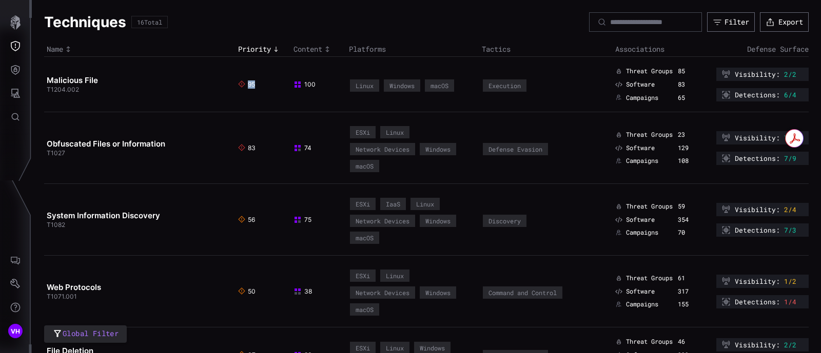
drag, startPoint x: 307, startPoint y: 78, endPoint x: 285, endPoint y: 78, distance: 22.1
click at [285, 78] on tr "Malicious File T1204.002 95 100 Linux Windows macOS Execution Threat Groups 85 …" at bounding box center [426, 84] width 764 height 55
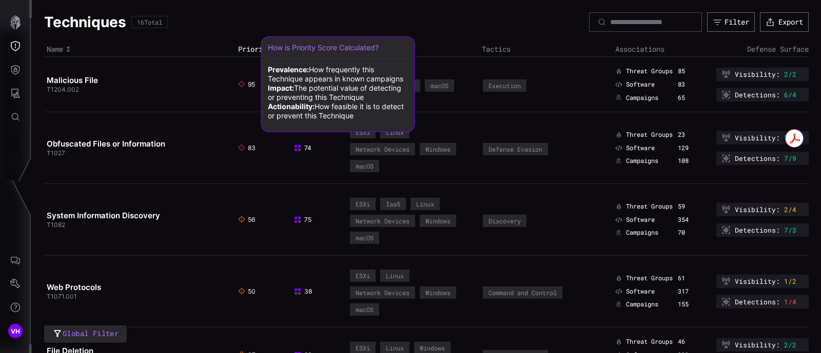
click at [241, 85] on icon at bounding box center [241, 84] width 7 height 7
click at [242, 85] on icon at bounding box center [241, 84] width 7 height 7
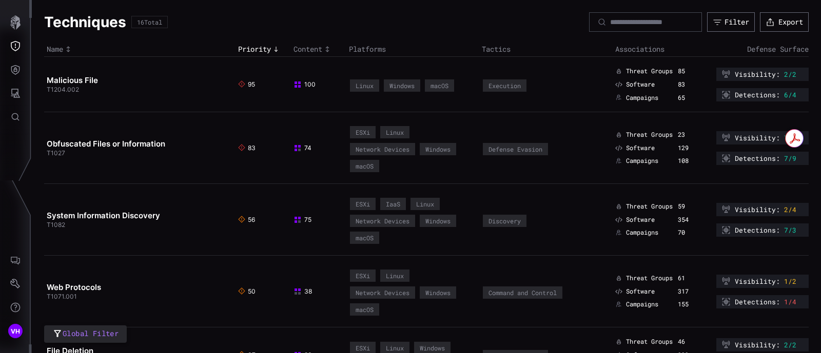
click at [112, 331] on span "Global Filter" at bounding box center [91, 334] width 56 height 13
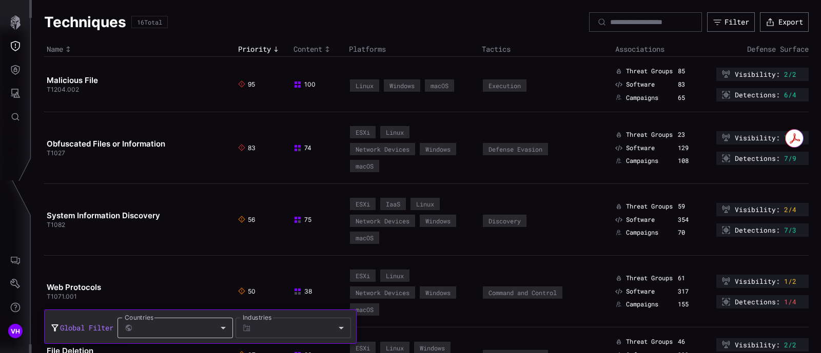
click at [203, 332] on div at bounding box center [183, 328] width 101 height 21
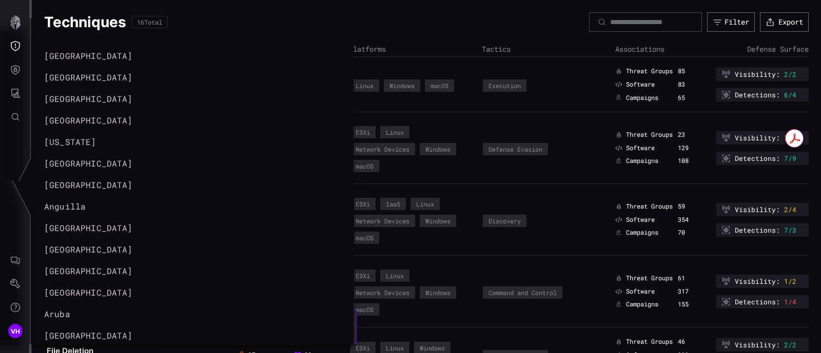
click at [378, 110] on div at bounding box center [410, 176] width 821 height 353
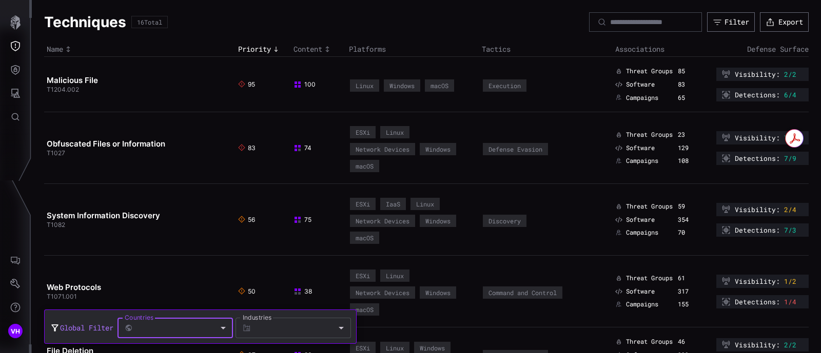
click at [159, 284] on div at bounding box center [410, 176] width 821 height 353
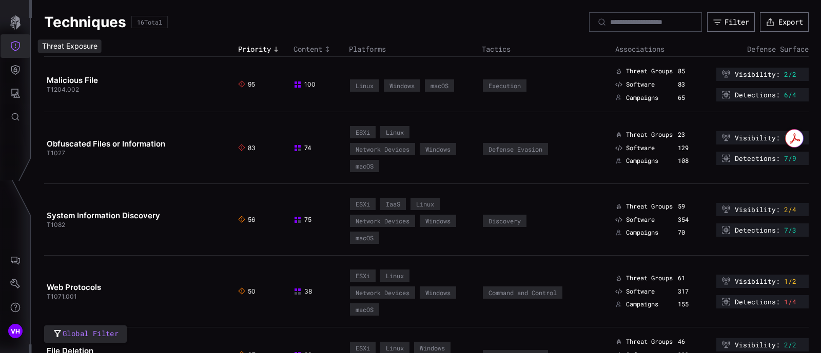
click at [22, 47] on button "Threat Exposure" at bounding box center [16, 46] width 30 height 24
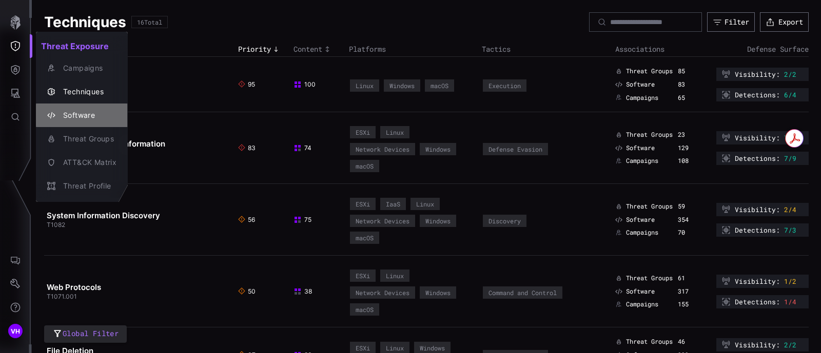
click at [70, 112] on div "Software" at bounding box center [87, 115] width 58 height 13
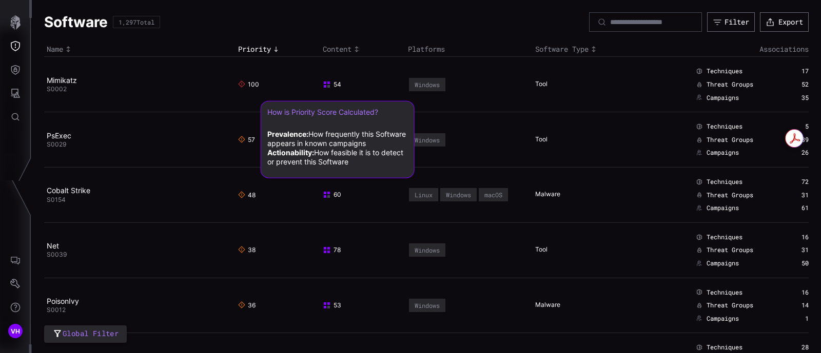
click at [238, 137] on icon at bounding box center [241, 139] width 7 height 7
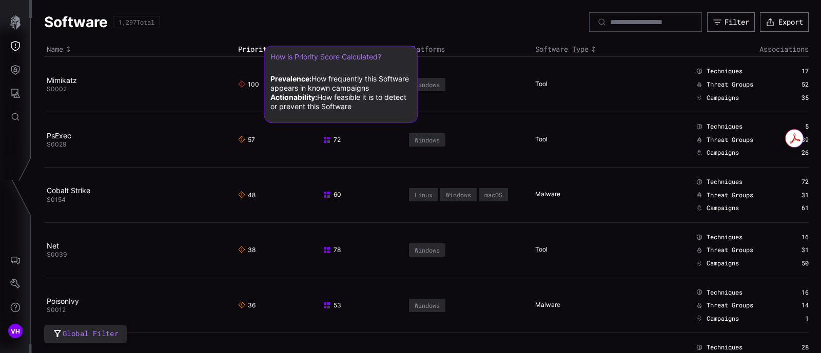
click at [238, 82] on icon at bounding box center [241, 84] width 7 height 7
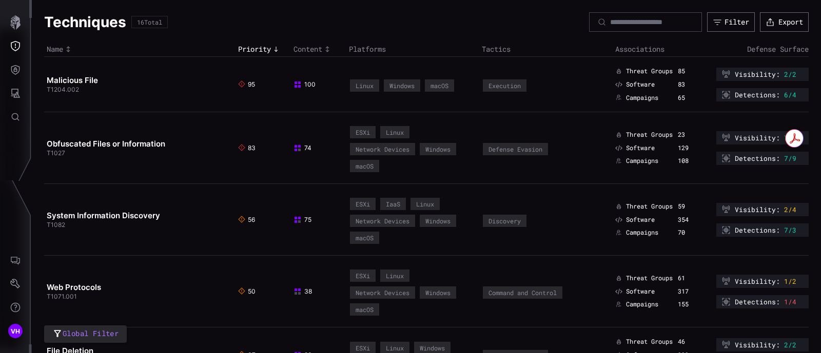
click at [251, 45] on span "Priority" at bounding box center [254, 49] width 33 height 9
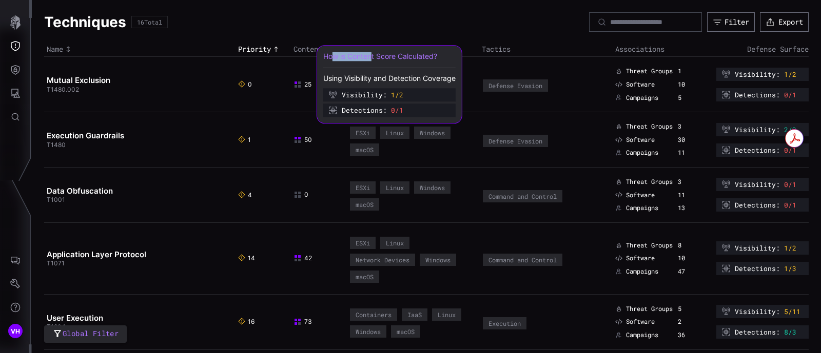
drag, startPoint x: 372, startPoint y: 55, endPoint x: 333, endPoint y: 52, distance: 38.6
click at [333, 52] on div "How is Content Score Calculated?" at bounding box center [389, 56] width 132 height 9
click at [353, 57] on div "How is Content Score Calculated?" at bounding box center [389, 56] width 132 height 9
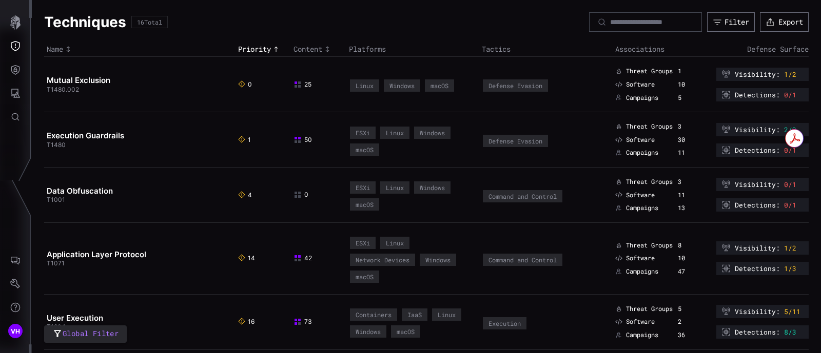
click at [754, 72] on span "Visibility :" at bounding box center [757, 74] width 45 height 8
click at [724, 71] on div "Visibility : 1/2" at bounding box center [762, 74] width 92 height 13
click at [784, 75] on span "1/2" at bounding box center [790, 74] width 12 height 8
drag, startPoint x: 789, startPoint y: 74, endPoint x: 719, endPoint y: 70, distance: 70.4
click at [719, 70] on div "Visibility : 1/2" at bounding box center [762, 74] width 92 height 13
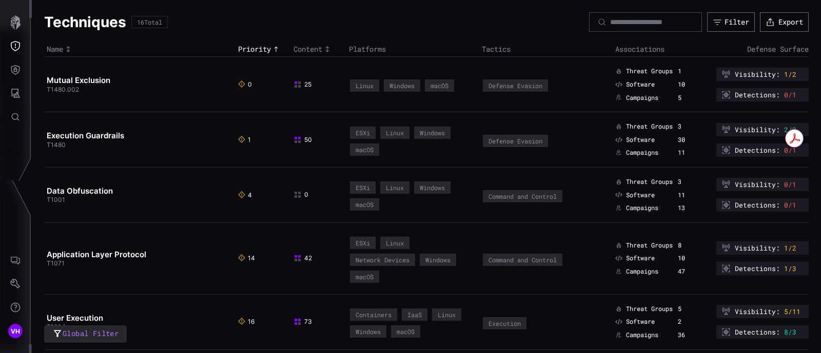
click at [722, 70] on icon at bounding box center [726, 73] width 8 height 7
click at [743, 70] on span "Visibility :" at bounding box center [757, 74] width 45 height 8
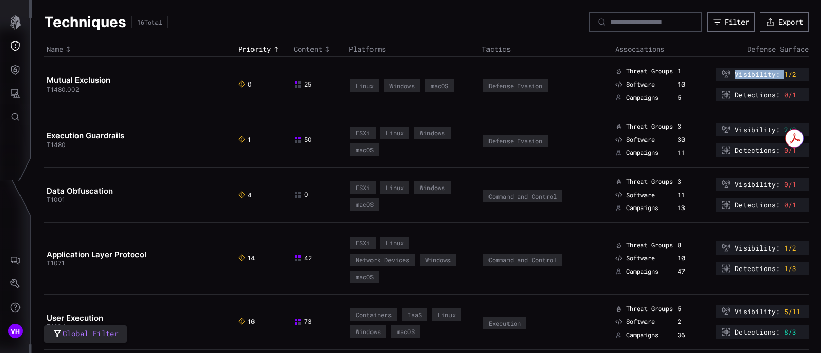
click at [743, 70] on span "Visibility :" at bounding box center [757, 74] width 45 height 8
click at [746, 130] on span "Visibility :" at bounding box center [757, 130] width 45 height 8
click at [751, 97] on span "Detections :" at bounding box center [757, 95] width 45 height 8
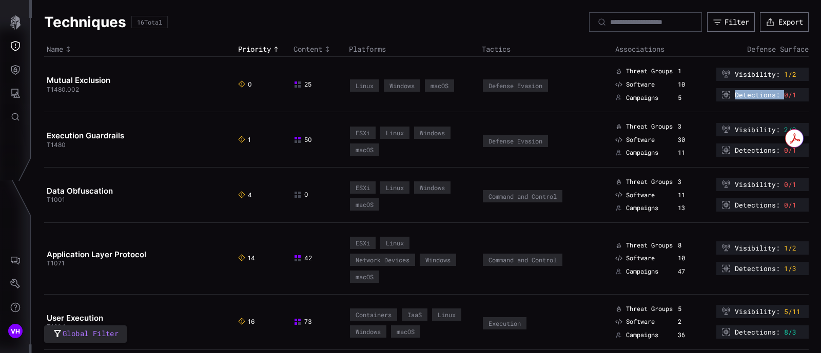
click at [751, 97] on span "Detections :" at bounding box center [757, 95] width 45 height 8
click at [747, 71] on span "Visibility :" at bounding box center [757, 74] width 45 height 8
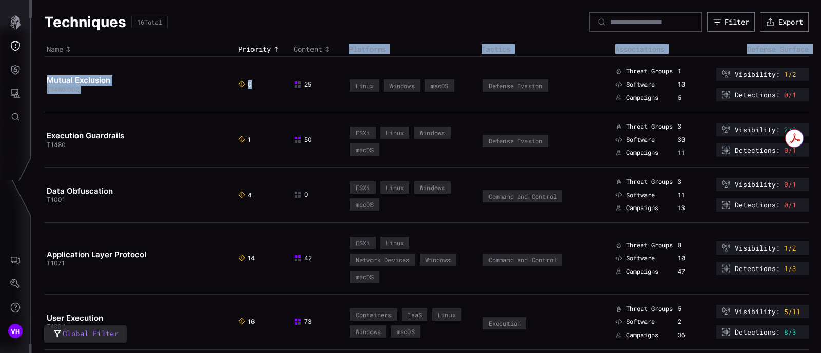
drag, startPoint x: 287, startPoint y: 45, endPoint x: 330, endPoint y: 57, distance: 44.5
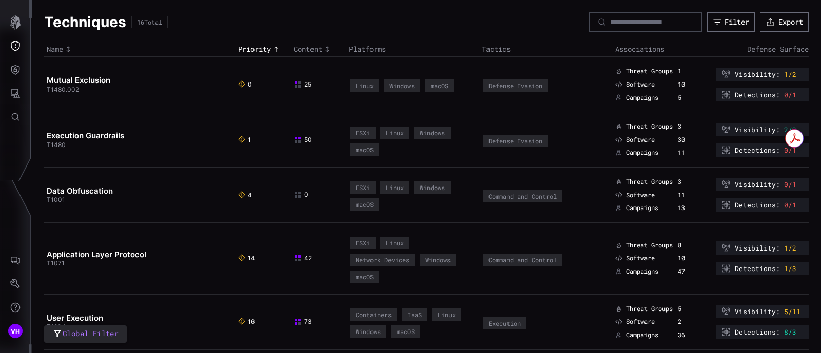
click at [334, 24] on div "Techniques 16 Total Filter Export" at bounding box center [426, 21] width 764 height 19
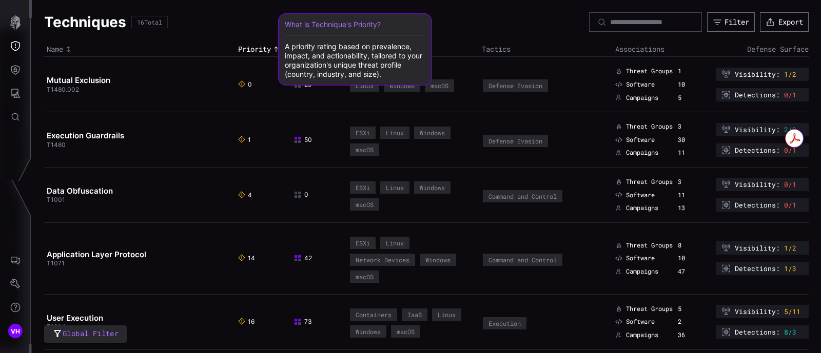
click at [248, 50] on span "Priority" at bounding box center [254, 49] width 33 height 9
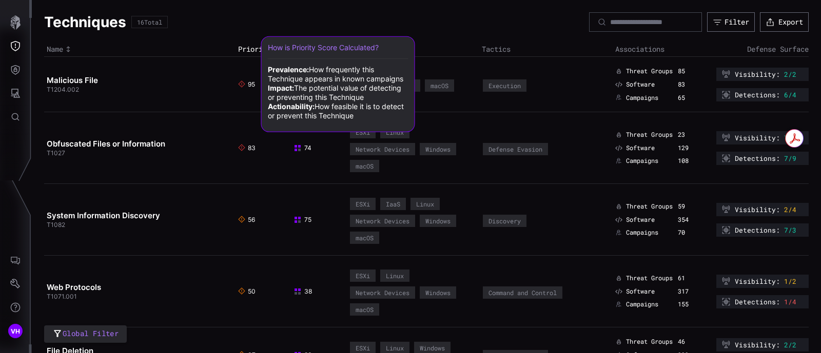
click at [238, 87] on icon at bounding box center [241, 84] width 7 height 7
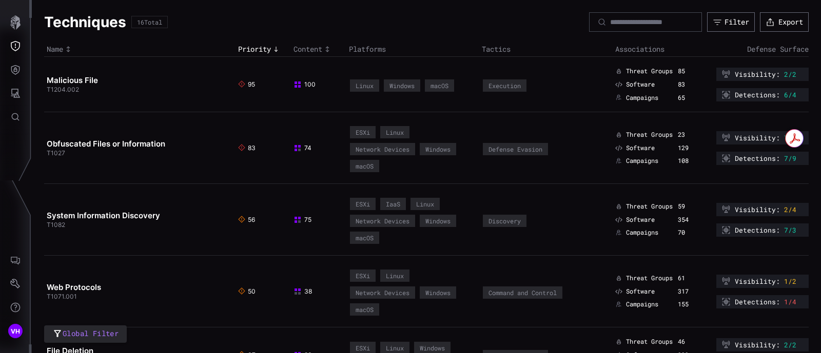
click at [242, 86] on icon at bounding box center [241, 84] width 7 height 7
click at [225, 26] on div "Techniques 16 Total Filter Export" at bounding box center [426, 21] width 764 height 19
drag, startPoint x: 15, startPoint y: 43, endPoint x: 18, endPoint y: 49, distance: 6.4
click at [15, 43] on icon "Threat Exposure" at bounding box center [15, 46] width 10 height 10
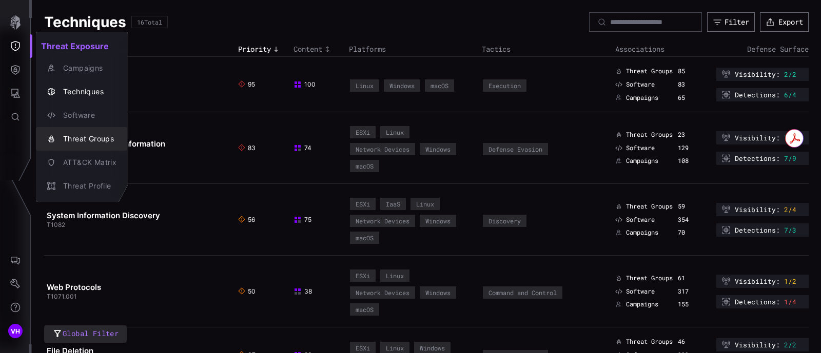
click at [89, 140] on div "Threat Groups" at bounding box center [87, 139] width 58 height 13
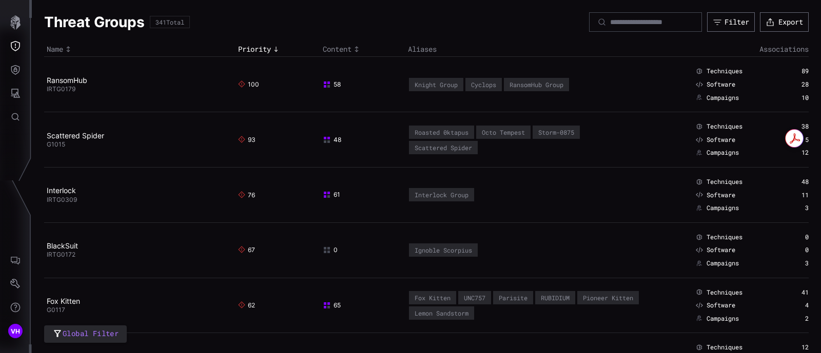
click at [202, 78] on h2 "RansomHub" at bounding box center [136, 80] width 179 height 9
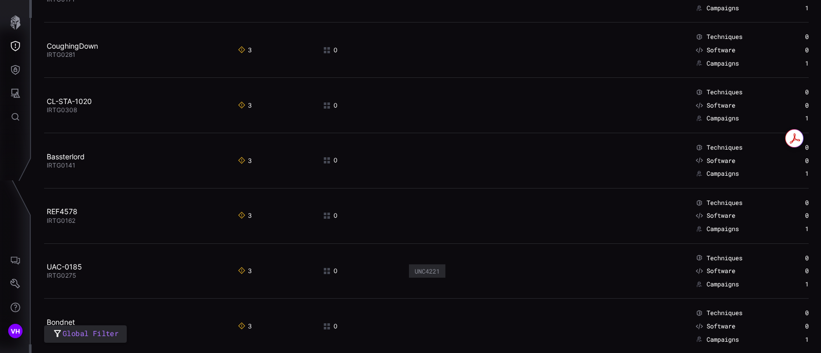
scroll to position [5258, 0]
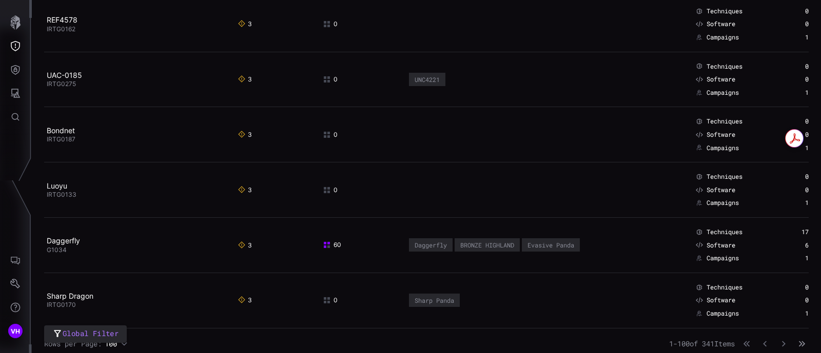
click at [798, 341] on icon "button" at bounding box center [801, 344] width 7 height 7
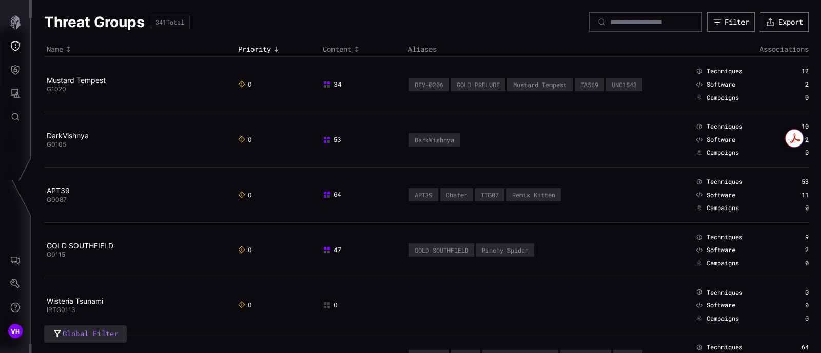
drag, startPoint x: 193, startPoint y: 26, endPoint x: 39, endPoint y: 22, distance: 154.0
click at [113, 22] on h1 "Threat Groups" at bounding box center [94, 22] width 101 height 18
click at [724, 24] on div "Filter" at bounding box center [736, 21] width 25 height 9
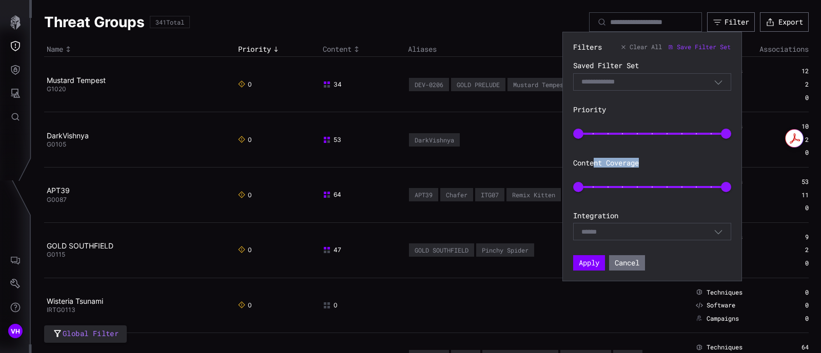
drag, startPoint x: 595, startPoint y: 165, endPoint x: 647, endPoint y: 165, distance: 51.8
click at [647, 165] on label "Content Coverage" at bounding box center [652, 163] width 158 height 9
click at [639, 165] on label "Content Coverage" at bounding box center [652, 163] width 158 height 9
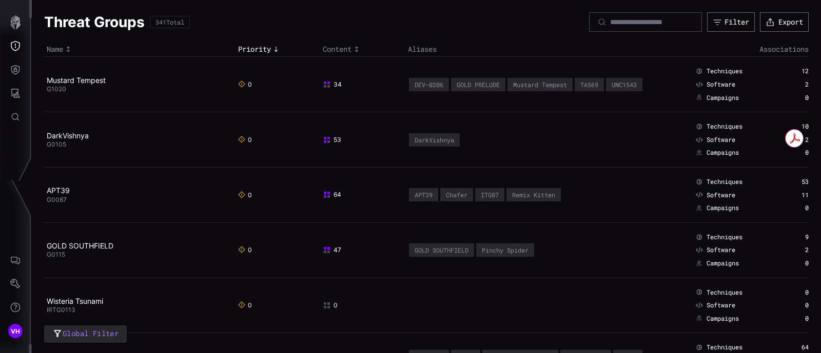
click at [15, 37] on button "Threat Exposure" at bounding box center [16, 46] width 30 height 24
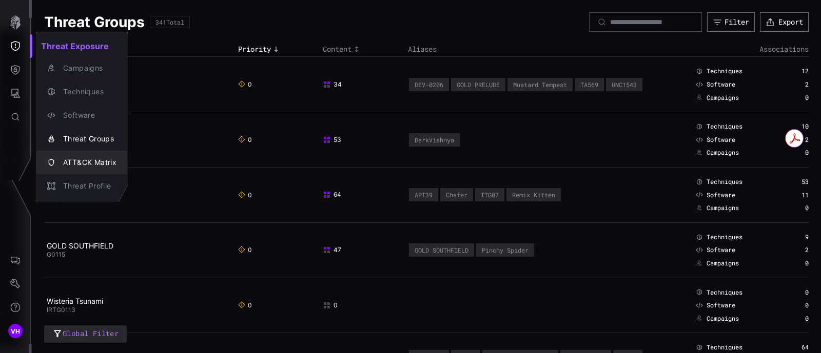
click at [62, 162] on div "ATT&CK Matrix" at bounding box center [87, 162] width 58 height 13
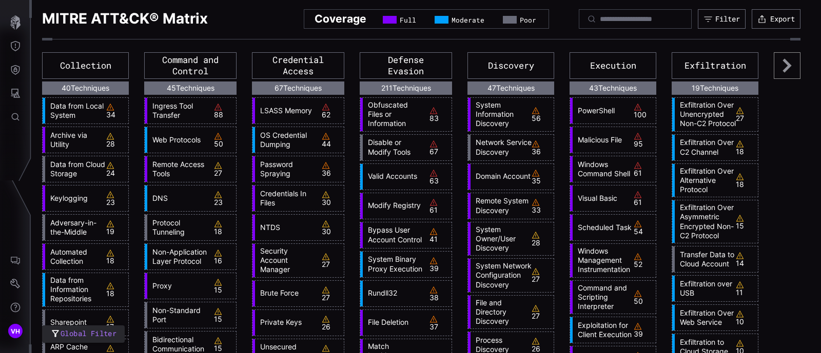
click at [775, 64] on icon at bounding box center [787, 65] width 27 height 27
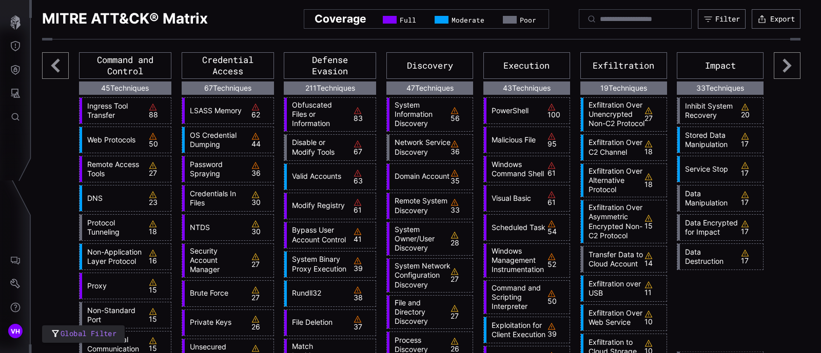
click at [775, 64] on icon at bounding box center [787, 65] width 27 height 27
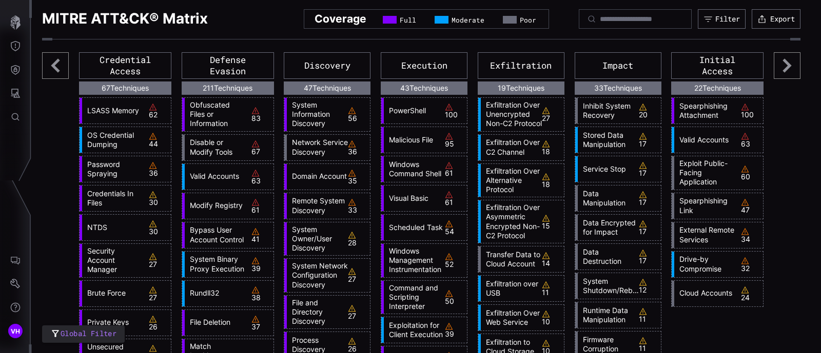
click at [775, 64] on icon at bounding box center [787, 65] width 27 height 27
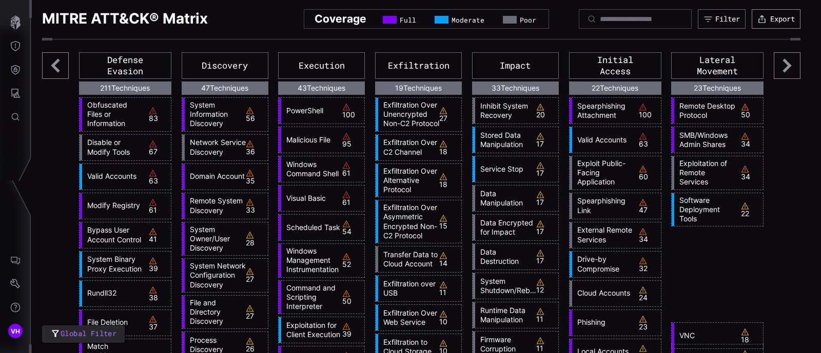
click at [776, 24] on button "Export" at bounding box center [776, 18] width 49 height 19
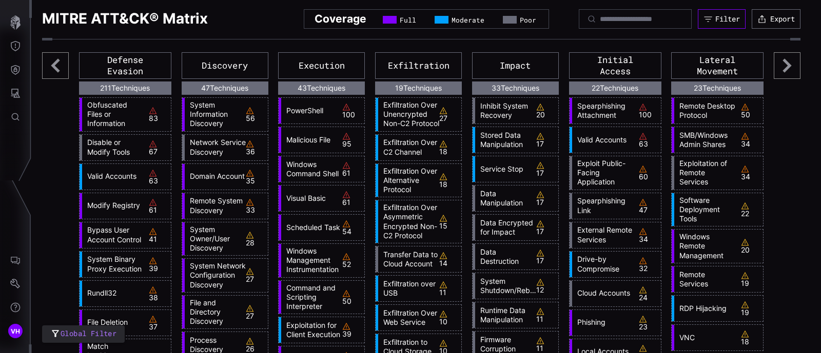
click at [725, 17] on div "Filter" at bounding box center [727, 18] width 25 height 9
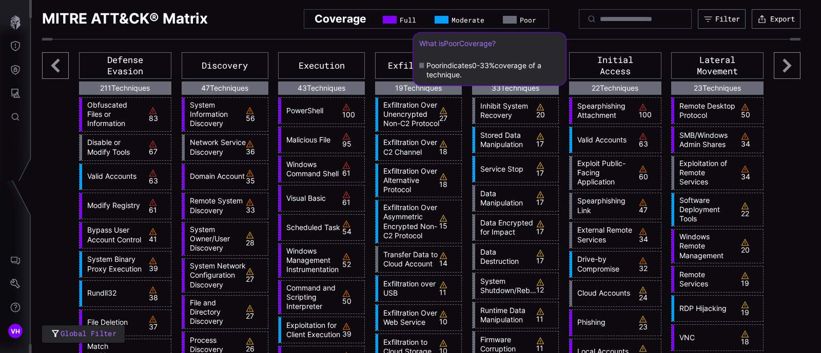
click at [520, 17] on span "Poor" at bounding box center [528, 20] width 16 height 8
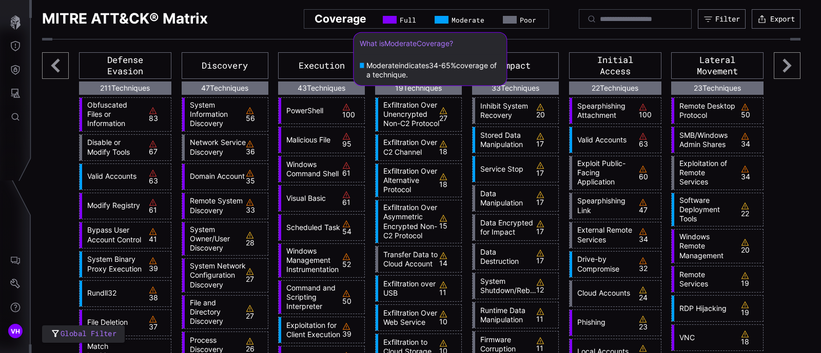
click at [451, 17] on span "Moderate" at bounding box center [467, 20] width 33 height 8
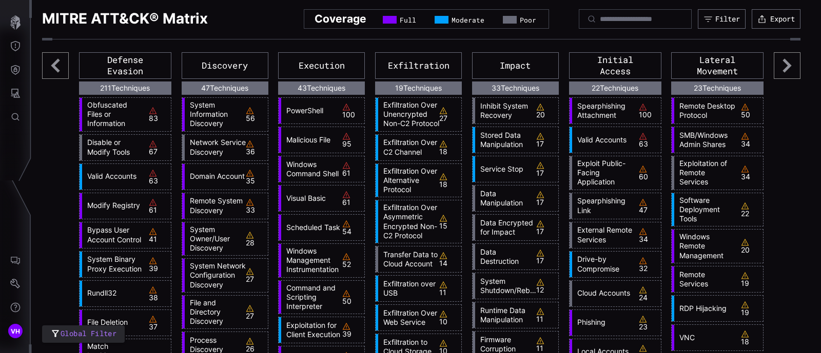
click at [400, 16] on span "Full" at bounding box center [408, 20] width 16 height 8
click at [766, 20] on button "Export" at bounding box center [776, 18] width 48 height 19
click at [7, 50] on button "Threat Exposure" at bounding box center [16, 46] width 30 height 24
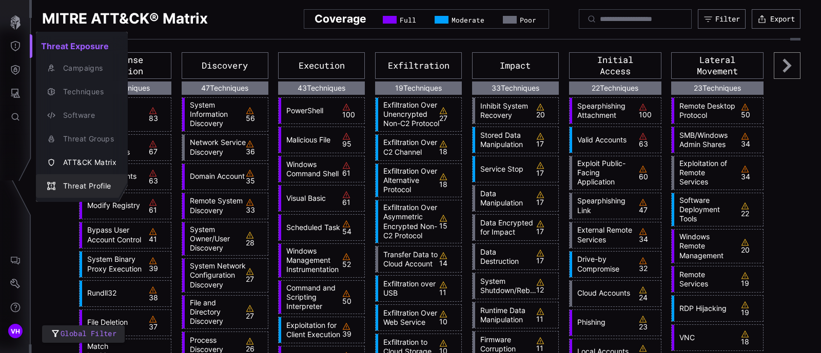
click at [85, 192] on div "Threat Profile" at bounding box center [82, 186] width 84 height 14
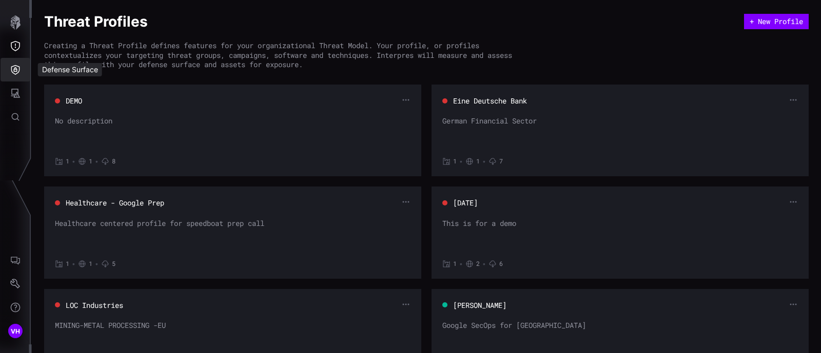
click at [15, 65] on icon "Defense Surface" at bounding box center [15, 70] width 10 height 10
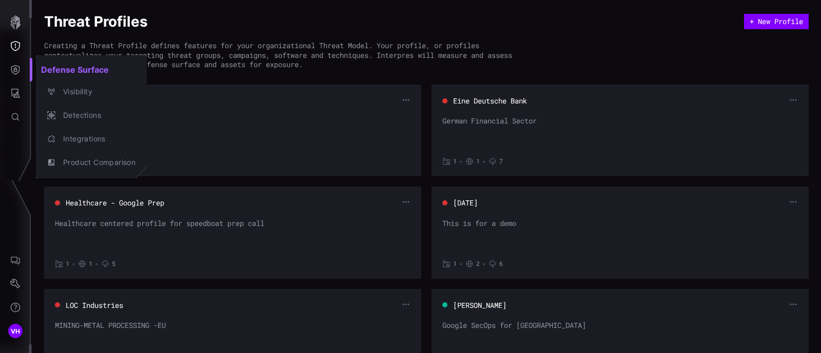
click at [15, 54] on div at bounding box center [410, 176] width 821 height 353
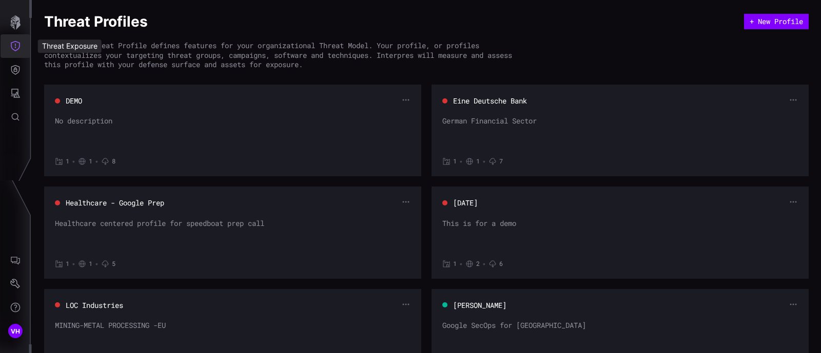
click at [11, 47] on icon "Threat Exposure" at bounding box center [15, 46] width 9 height 10
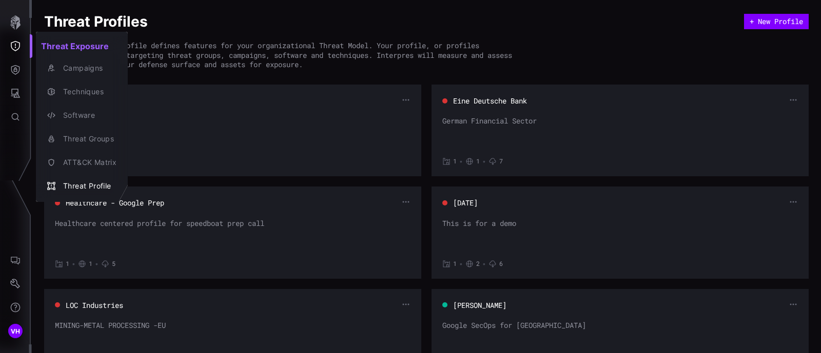
click at [13, 73] on div at bounding box center [410, 176] width 821 height 353
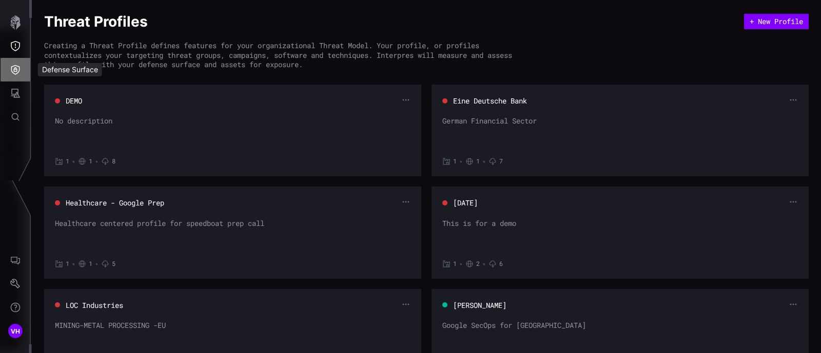
click at [13, 72] on icon "Defense Surface" at bounding box center [15, 70] width 10 height 10
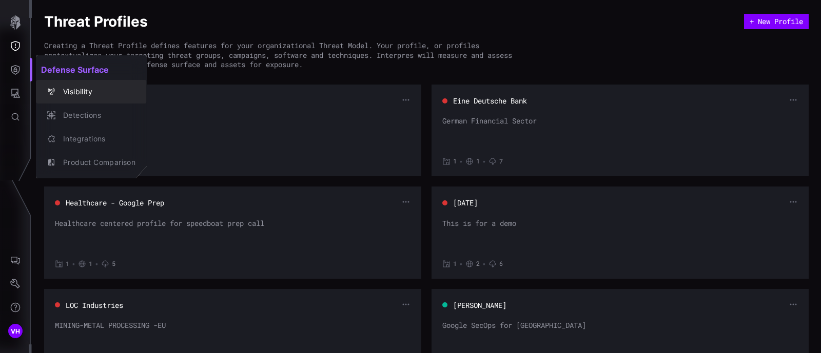
click at [82, 93] on div "Visibility" at bounding box center [96, 92] width 77 height 13
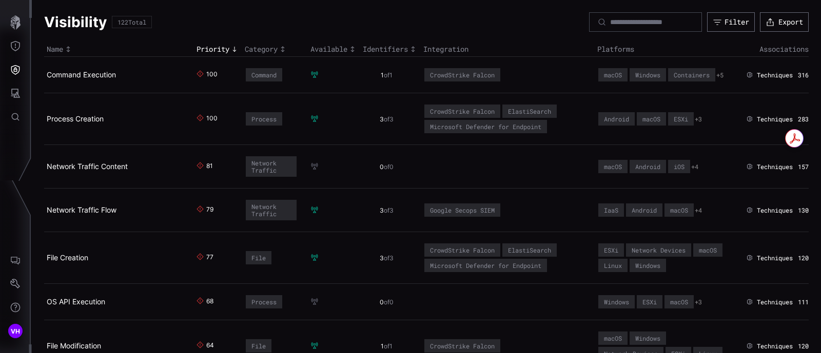
drag, startPoint x: 171, startPoint y: 21, endPoint x: 41, endPoint y: 21, distance: 129.8
click at [188, 15] on div "Visibility 122 Total Filter Export" at bounding box center [426, 21] width 764 height 19
drag, startPoint x: 163, startPoint y: 40, endPoint x: 508, endPoint y: 48, distance: 345.3
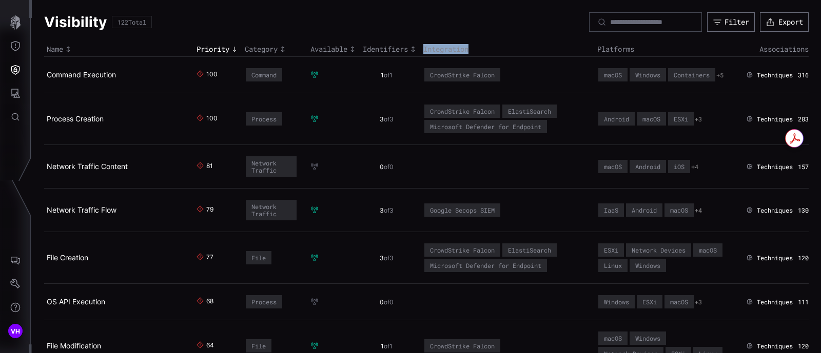
click at [514, 43] on th "Integration" at bounding box center [507, 49] width 173 height 15
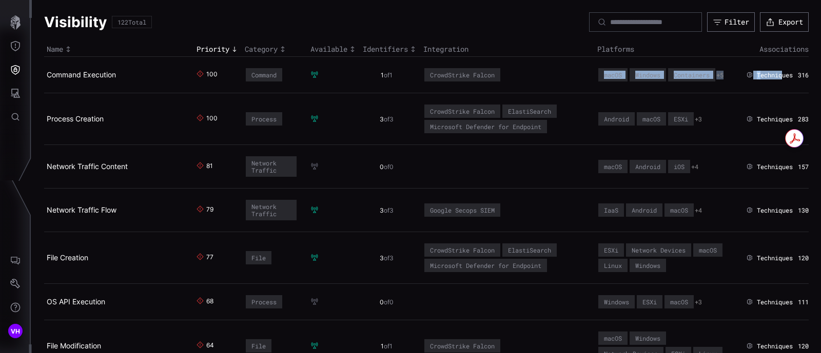
drag, startPoint x: 769, startPoint y: 75, endPoint x: 576, endPoint y: 73, distance: 193.4
click at [576, 73] on tr "Command Execution 100 Command 1 of 1 CrowdStrike Falcon macOS Windows Container…" at bounding box center [426, 75] width 764 height 36
click at [574, 72] on td "CrowdStrike Falcon" at bounding box center [507, 75] width 173 height 36
click at [311, 75] on icon at bounding box center [314, 74] width 7 height 7
click at [274, 74] on div "Command" at bounding box center [264, 74] width 36 height 13
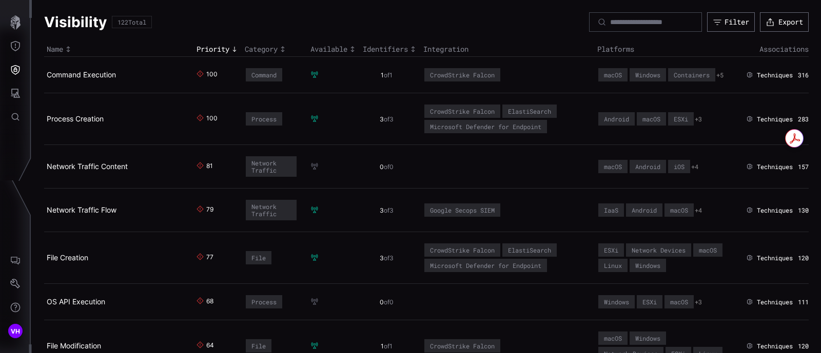
click at [251, 74] on div "Command" at bounding box center [263, 74] width 25 height 7
click at [211, 72] on div "100" at bounding box center [213, 74] width 35 height 9
click at [196, 70] on icon at bounding box center [199, 73] width 7 height 7
click at [196, 75] on icon at bounding box center [199, 73] width 7 height 7
click at [84, 19] on h1 "Visibility" at bounding box center [75, 22] width 63 height 18
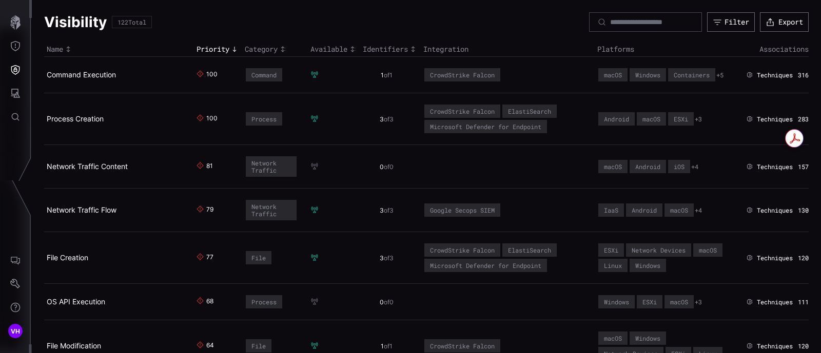
drag, startPoint x: 183, startPoint y: 25, endPoint x: 48, endPoint y: 19, distance: 135.0
click at [48, 19] on div "Visibility 122 Total Filter Export" at bounding box center [426, 21] width 764 height 19
click at [94, 22] on h1 "Visibility" at bounding box center [75, 22] width 63 height 18
click at [176, 22] on div "Visibility 122 Total Filter Export" at bounding box center [426, 21] width 764 height 19
click at [9, 78] on button "Defense Surface" at bounding box center [16, 70] width 30 height 24
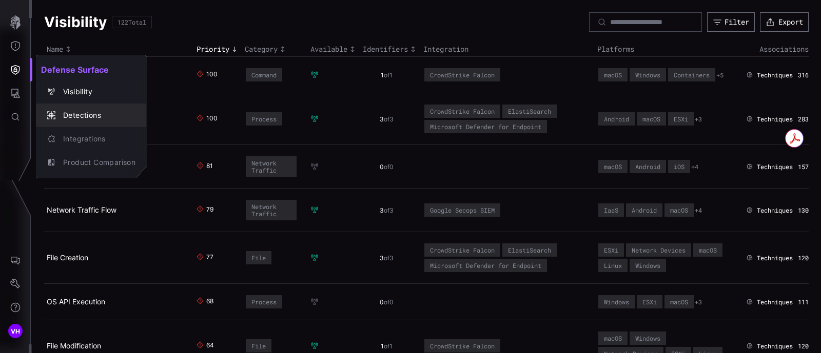
click at [82, 111] on div "Detections" at bounding box center [96, 115] width 77 height 13
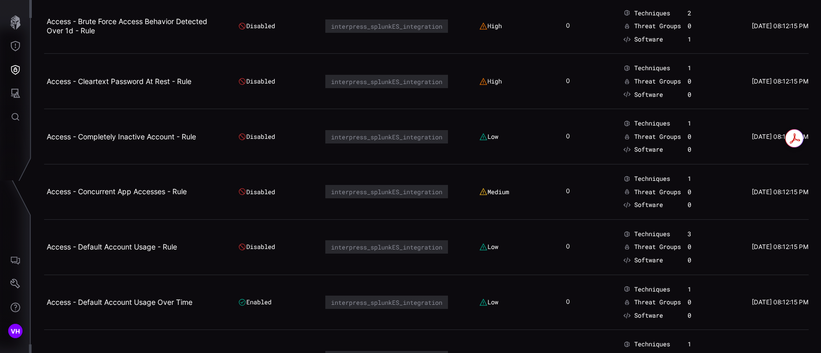
scroll to position [2821, 0]
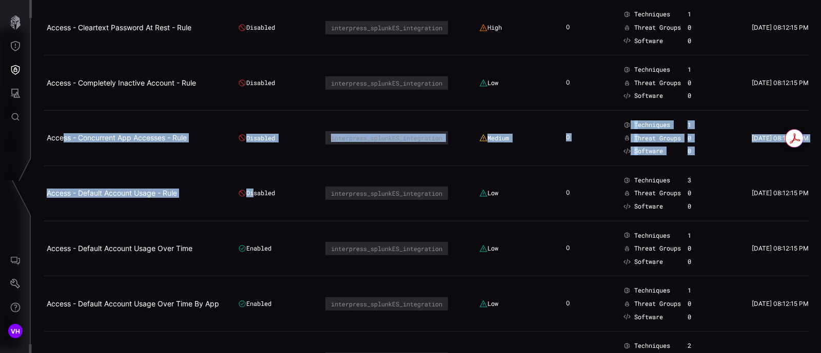
drag, startPoint x: 64, startPoint y: 125, endPoint x: 249, endPoint y: 194, distance: 197.4
click at [249, 194] on tbody "(Google Threat Intelligence) Email Enabled interpress_splunkES_integration Low …" at bounding box center [426, -1] width 764 height 5529
click at [218, 174] on td "Access - Default Account Usage - Rule" at bounding box center [139, 193] width 191 height 55
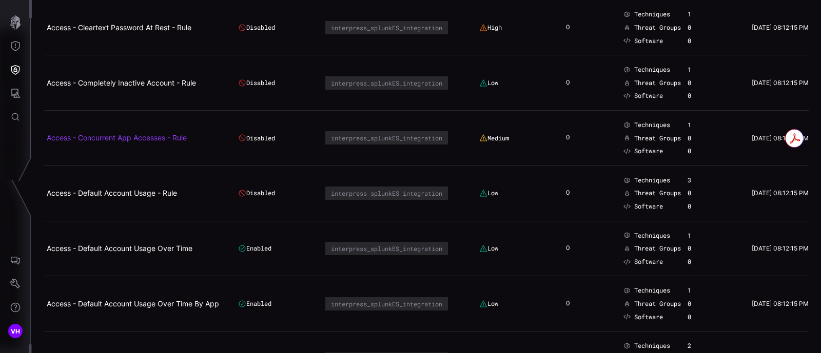
click at [139, 133] on link "Access - Concurrent App Accesses - Rule" at bounding box center [117, 137] width 140 height 9
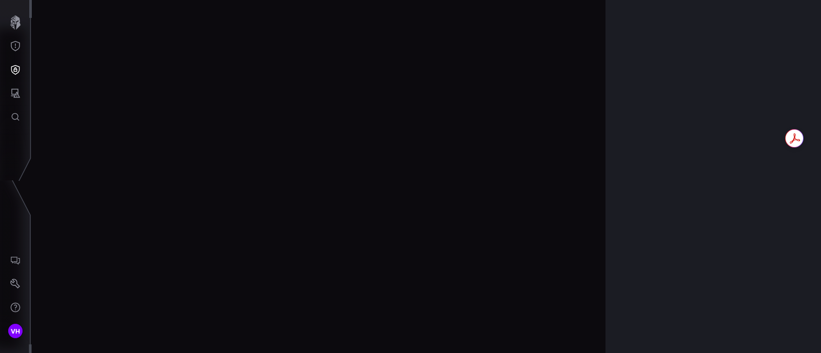
scroll to position [2203, 500]
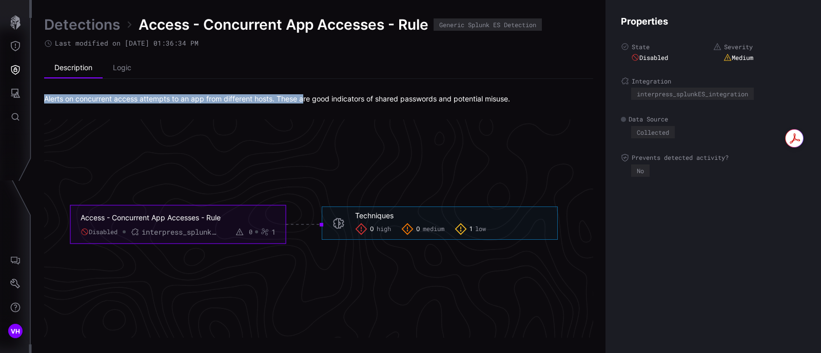
drag, startPoint x: 45, startPoint y: 98, endPoint x: 306, endPoint y: 110, distance: 260.9
click at [306, 110] on div "Detections Access - Concurrent App Accesses - Rule Generic Splunk ES Detection …" at bounding box center [318, 176] width 549 height 323
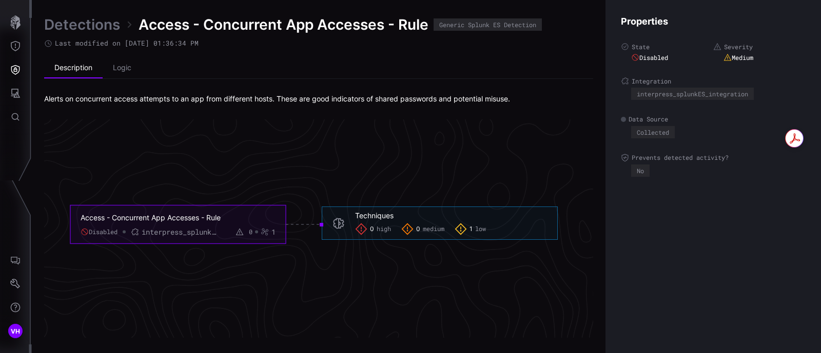
click at [239, 120] on icon "Access - Concurrent App Accesses - Rule Disabled interpress_splunkES_integratio…" at bounding box center [313, 224] width 1539 height 4617
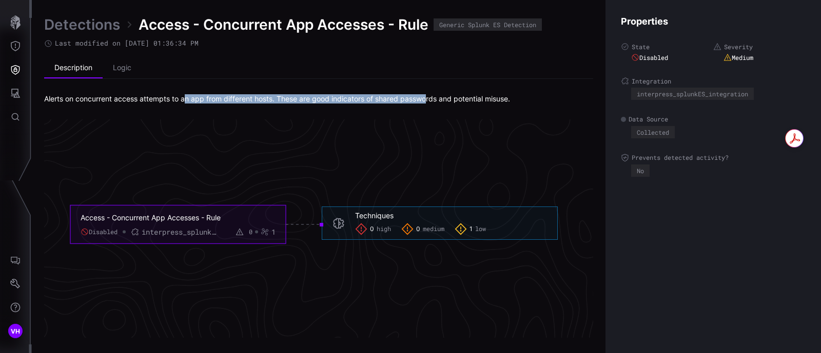
drag, startPoint x: 185, startPoint y: 96, endPoint x: 430, endPoint y: 105, distance: 245.4
click at [430, 105] on div "Detections Access - Concurrent App Accesses - Rule Generic Splunk ES Detection …" at bounding box center [318, 176] width 549 height 323
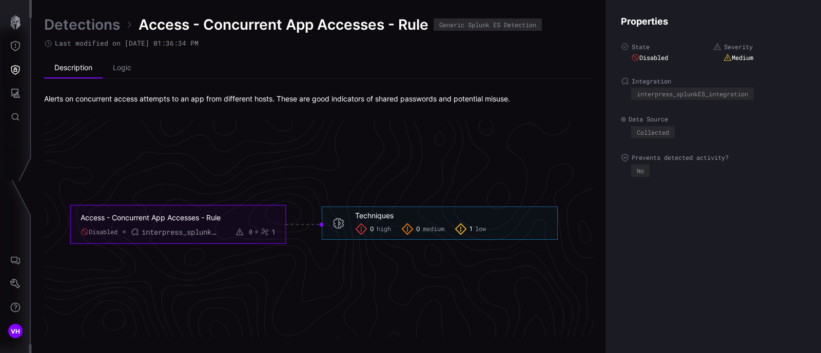
click at [371, 119] on div "Detections Access - Concurrent App Accesses - Rule Generic Splunk ES Detection …" at bounding box center [318, 176] width 549 height 323
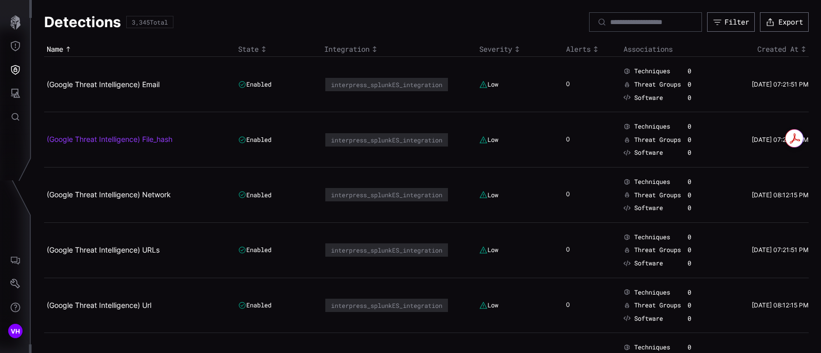
click at [94, 140] on link "(Google Threat Intelligence) File_hash" at bounding box center [110, 139] width 126 height 9
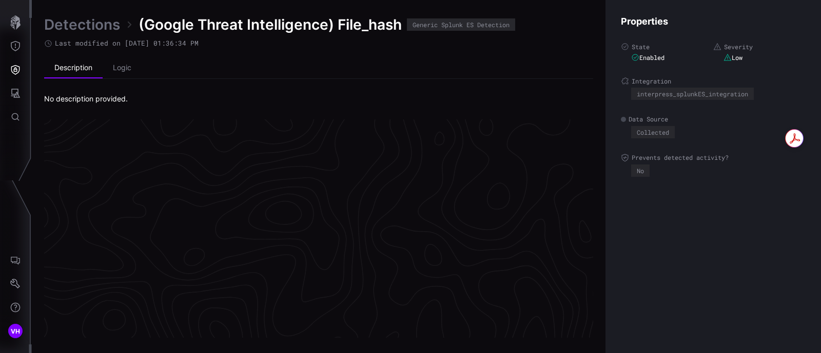
scroll to position [2203, 500]
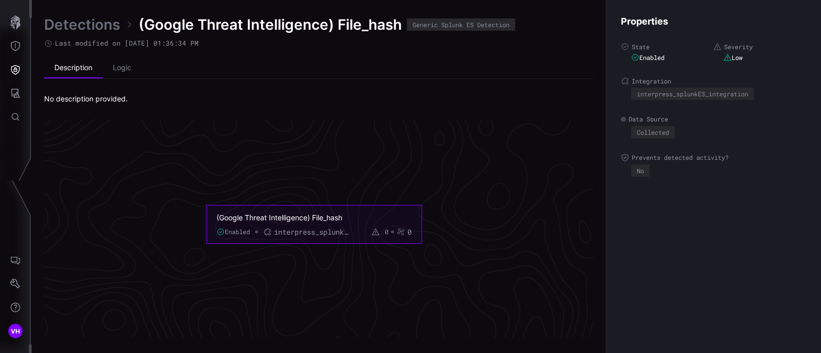
click at [272, 157] on icon "(Google Threat Intelligence) File_hash Enabled interpress_splunkES_integration …" at bounding box center [313, 224] width 1539 height 4617
click at [121, 69] on li "Logic" at bounding box center [122, 68] width 39 height 21
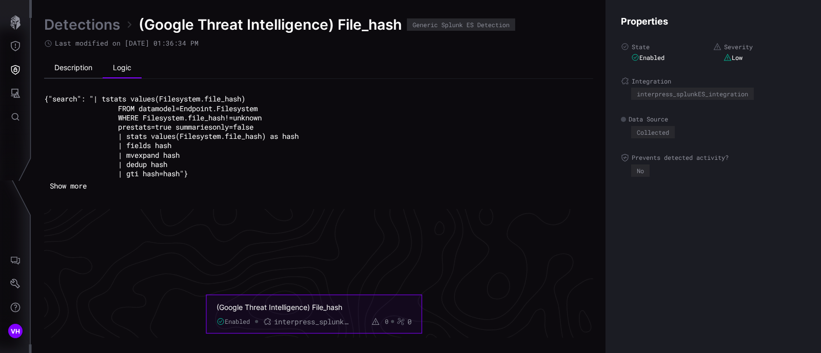
click at [72, 72] on li "Description" at bounding box center [73, 68] width 58 height 21
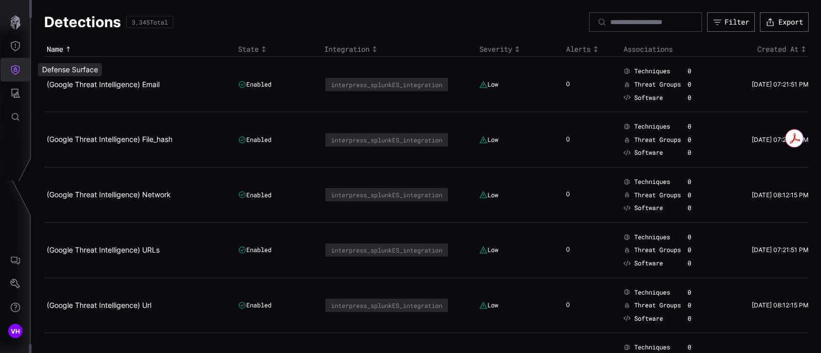
click at [24, 70] on button "Defense Surface" at bounding box center [16, 70] width 30 height 24
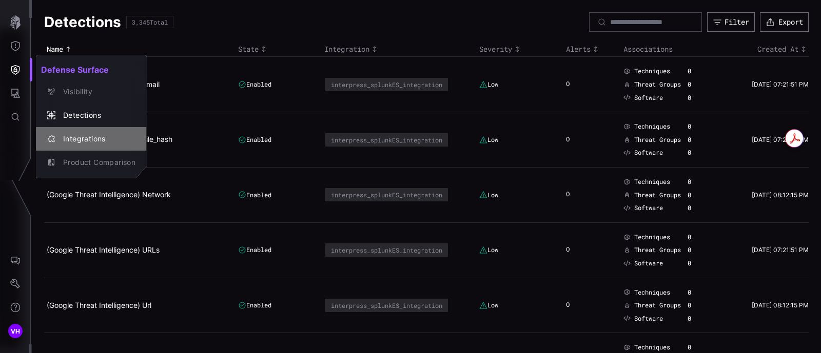
click at [72, 144] on div "Integrations" at bounding box center [96, 139] width 77 height 13
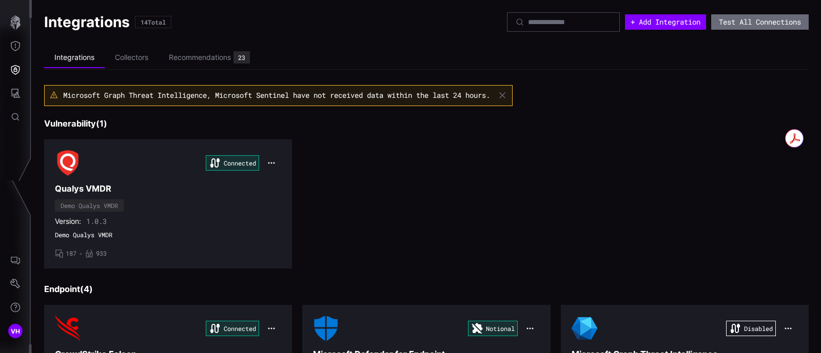
click at [392, 182] on div "Connected Qualys VMDR Demo Qualys VMDR Version: 1.0.3 Demo Qualys VMDR • 187 • …" at bounding box center [426, 204] width 764 height 129
click at [151, 58] on li "Collectors" at bounding box center [132, 58] width 54 height 20
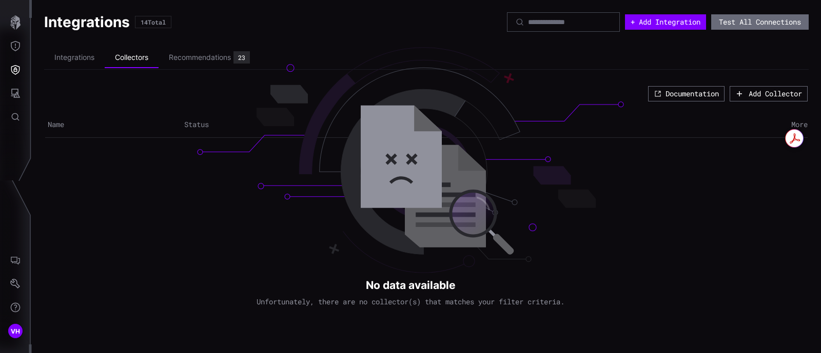
drag, startPoint x: 242, startPoint y: 301, endPoint x: 521, endPoint y: 301, distance: 279.1
click at [521, 301] on div "Integrations 14 Total + Add Integration Test All Connections Integrations Colle…" at bounding box center [426, 176] width 789 height 353
click at [282, 278] on div "Integrations 14 Total + Add Integration Test All Connections Integrations Colle…" at bounding box center [426, 176] width 789 height 353
click at [699, 88] on button "Documentation" at bounding box center [686, 94] width 74 height 15
click at [180, 53] on div "Recommendations" at bounding box center [200, 57] width 62 height 9
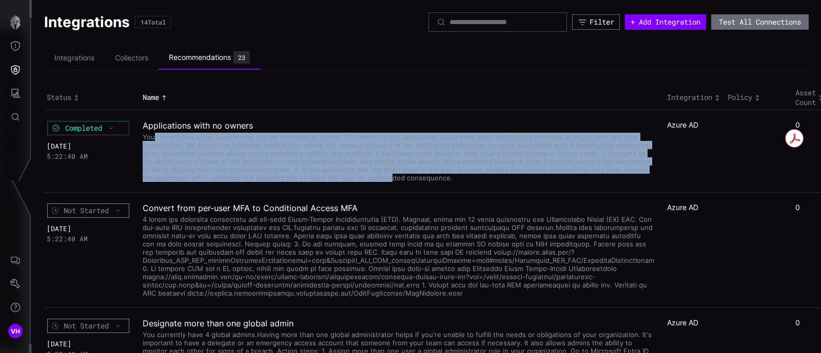
drag, startPoint x: 154, startPoint y: 139, endPoint x: 387, endPoint y: 183, distance: 237.0
click at [387, 183] on td "Applications with no owners Your tenant has some applications that do not have …" at bounding box center [402, 151] width 524 height 83
click at [349, 172] on div "Your tenant has some applications that do not have an owner. The owner of the a…" at bounding box center [398, 156] width 511 height 51
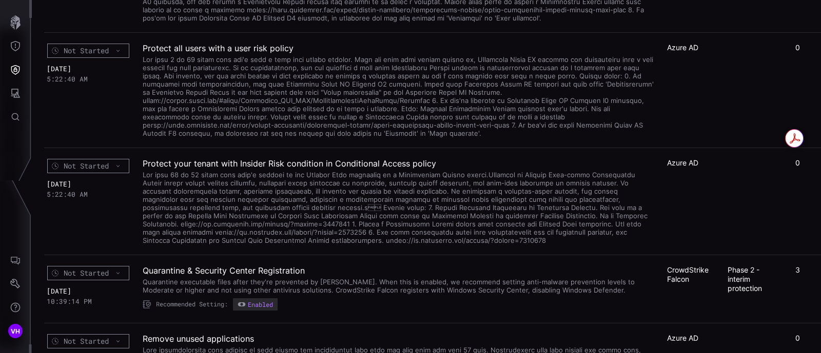
scroll to position [1539, 0]
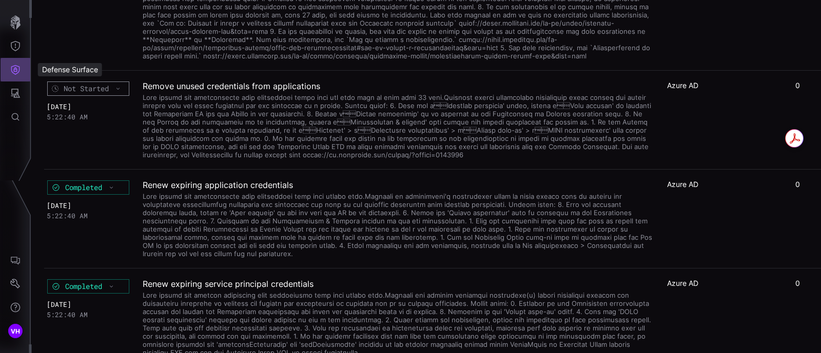
click at [20, 73] on icon "Defense Surface" at bounding box center [15, 70] width 10 height 10
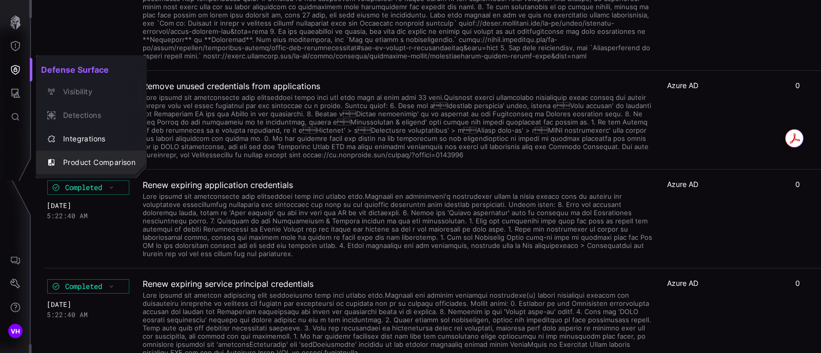
click at [85, 161] on div "Product Comparison" at bounding box center [96, 162] width 77 height 13
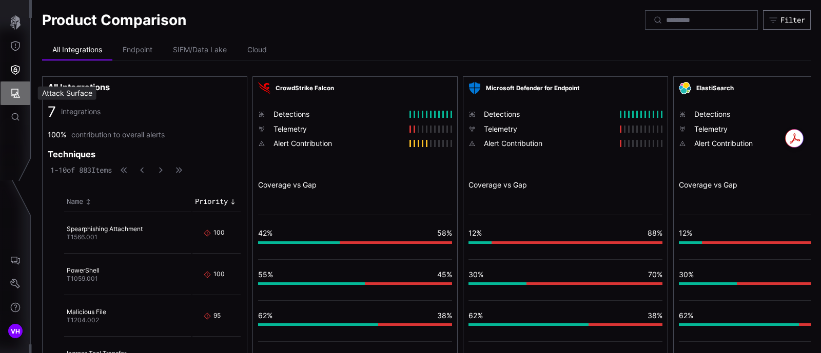
click at [13, 94] on icon "Attack Surface" at bounding box center [15, 93] width 9 height 9
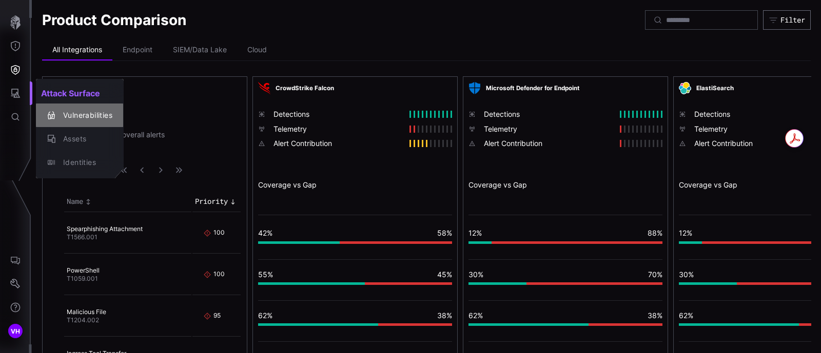
click at [87, 122] on div "Vulnerabilities" at bounding box center [80, 115] width 80 height 14
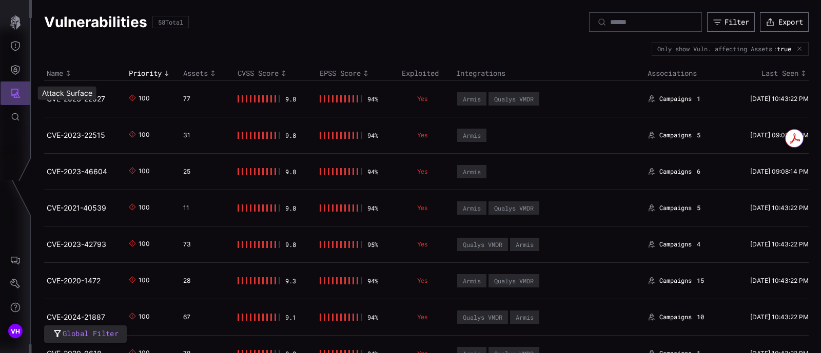
click at [24, 94] on button "Attack Surface" at bounding box center [16, 94] width 30 height 24
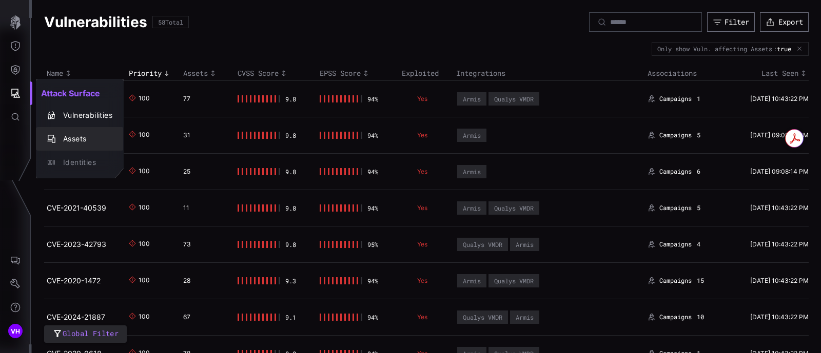
click at [69, 137] on div "Assets" at bounding box center [85, 139] width 54 height 13
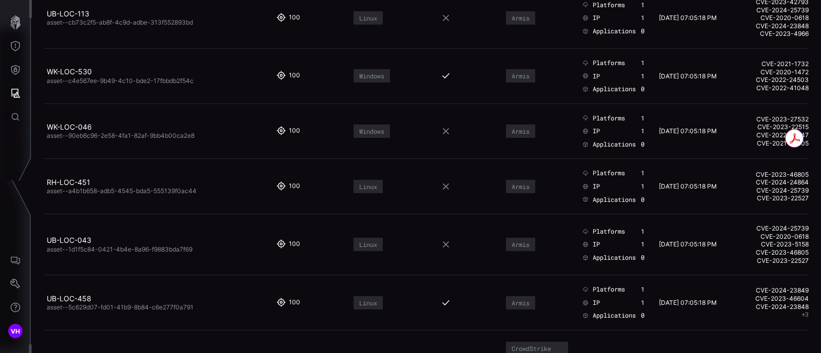
scroll to position [3590, 0]
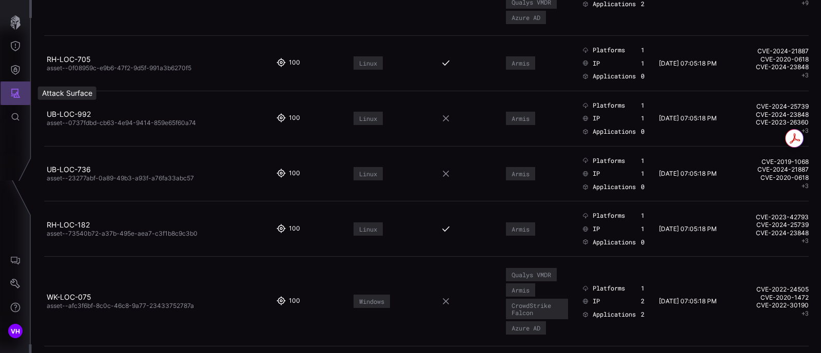
click at [13, 93] on icon "Attack Surface" at bounding box center [15, 93] width 10 height 10
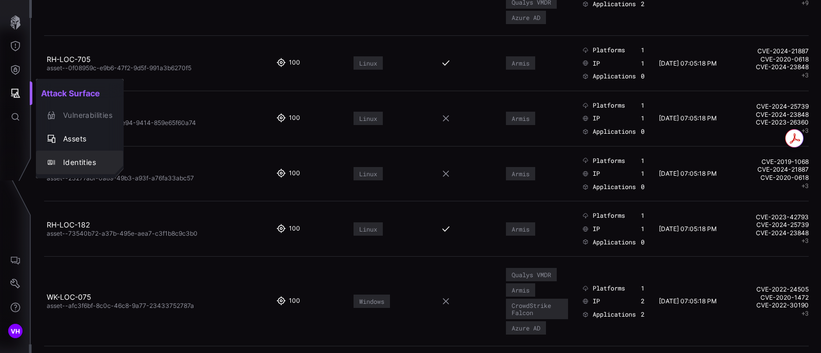
click at [65, 157] on div "Identities" at bounding box center [85, 162] width 54 height 13
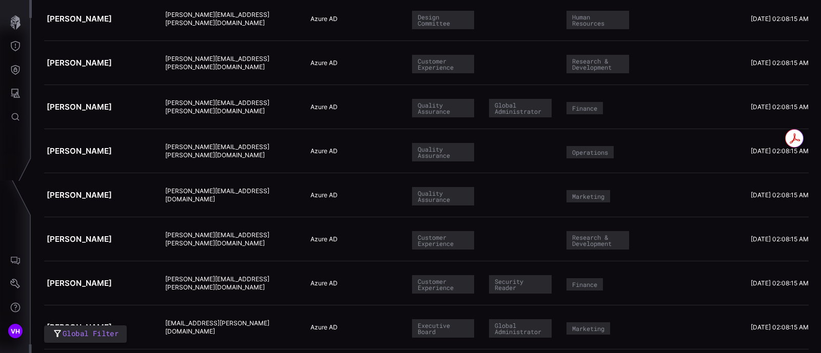
scroll to position [256, 0]
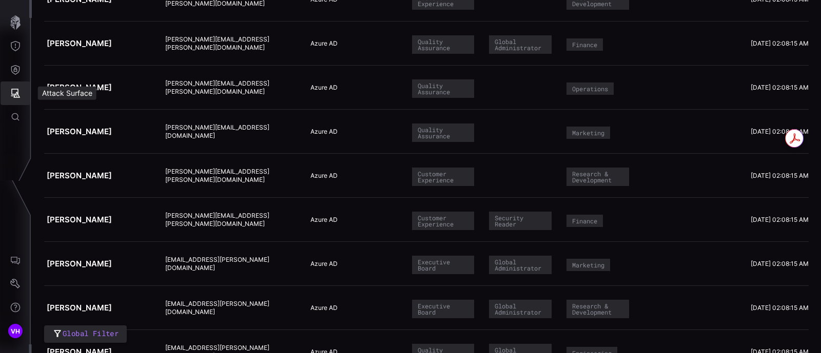
click at [18, 91] on icon "Attack Surface" at bounding box center [15, 93] width 10 height 10
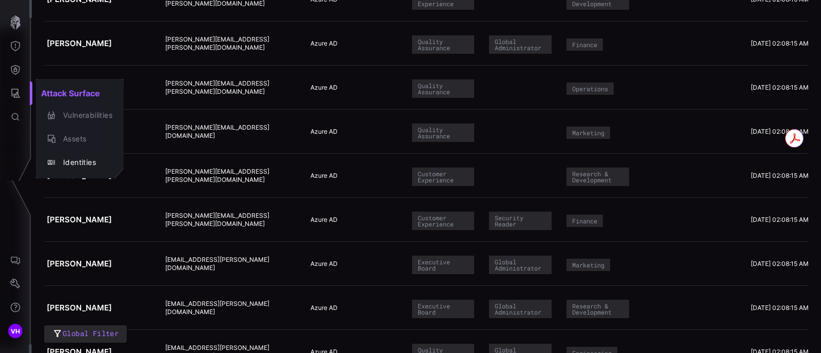
click at [16, 112] on div at bounding box center [410, 176] width 821 height 353
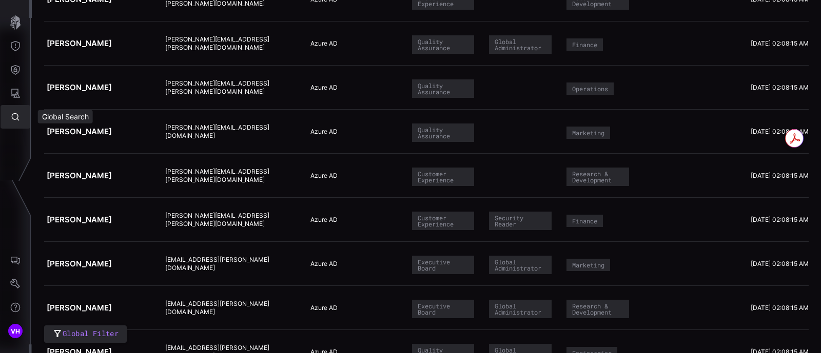
click at [13, 115] on icon "Global Search" at bounding box center [15, 117] width 10 height 10
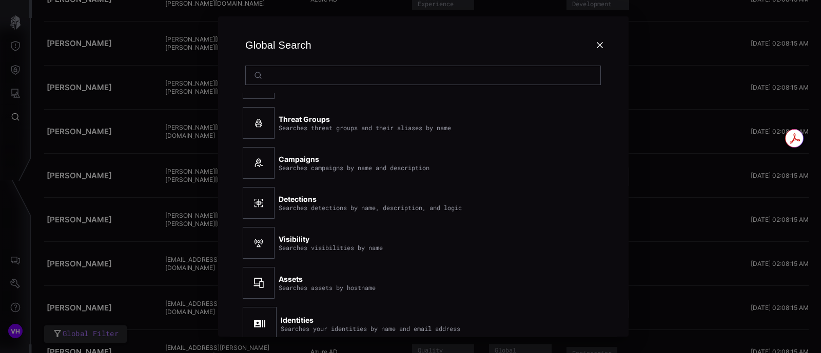
scroll to position [141, 0]
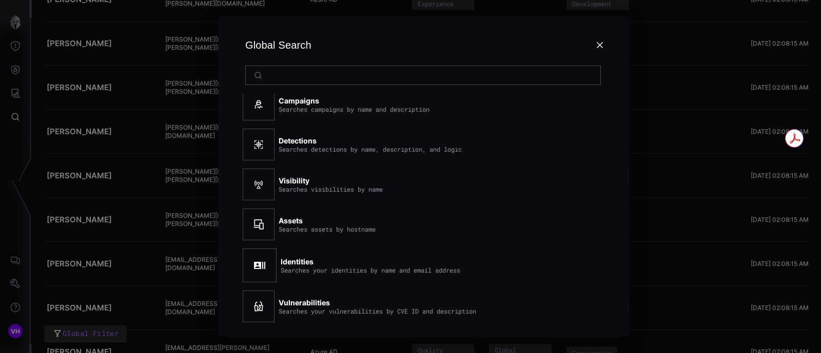
click at [600, 46] on icon at bounding box center [600, 45] width 8 height 8
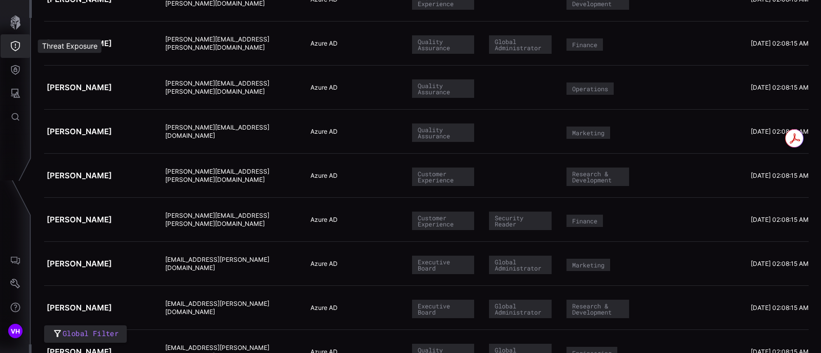
click at [24, 41] on button "Threat Exposure" at bounding box center [16, 46] width 30 height 24
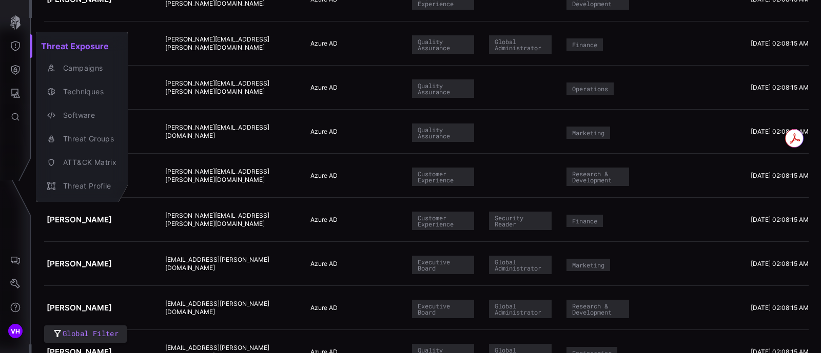
click at [14, 67] on div at bounding box center [410, 176] width 821 height 353
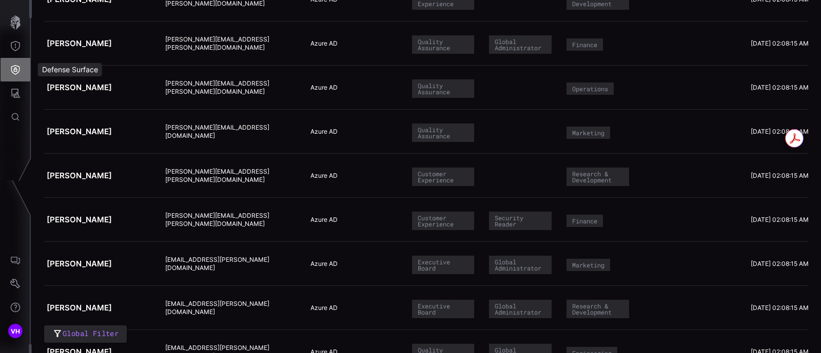
click at [14, 67] on icon "Defense Surface" at bounding box center [15, 70] width 10 height 10
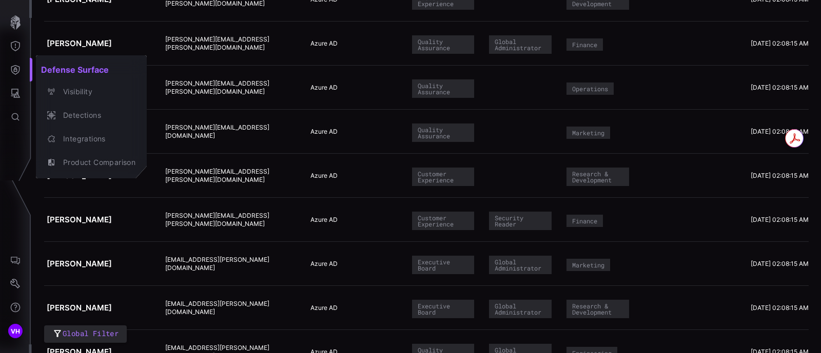
click at [14, 97] on div at bounding box center [410, 176] width 821 height 353
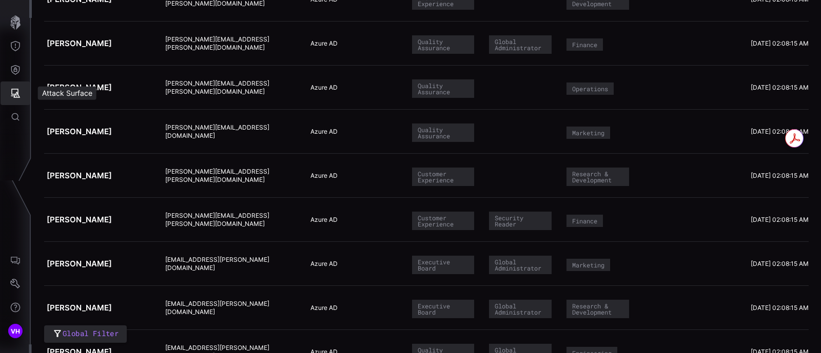
click at [14, 97] on icon "Attack Surface" at bounding box center [15, 93] width 9 height 9
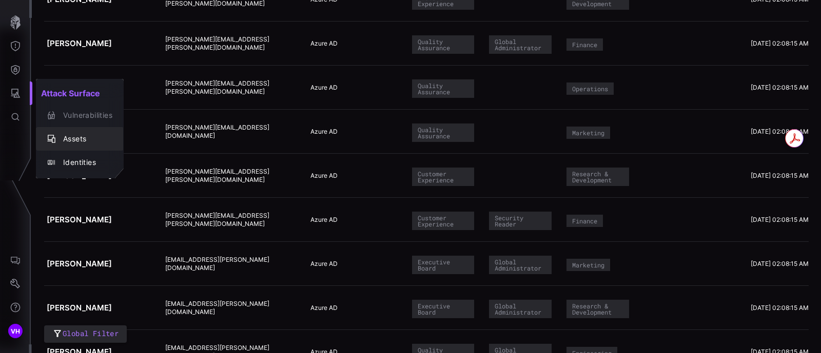
click at [89, 142] on div "Assets" at bounding box center [85, 139] width 54 height 13
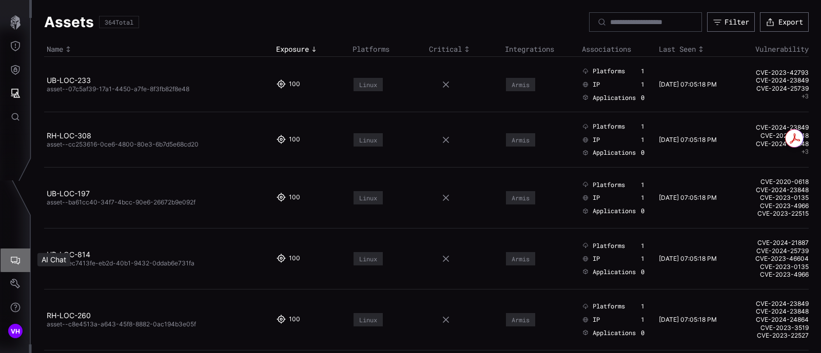
click at [15, 260] on icon "AI Chat" at bounding box center [15, 260] width 10 height 10
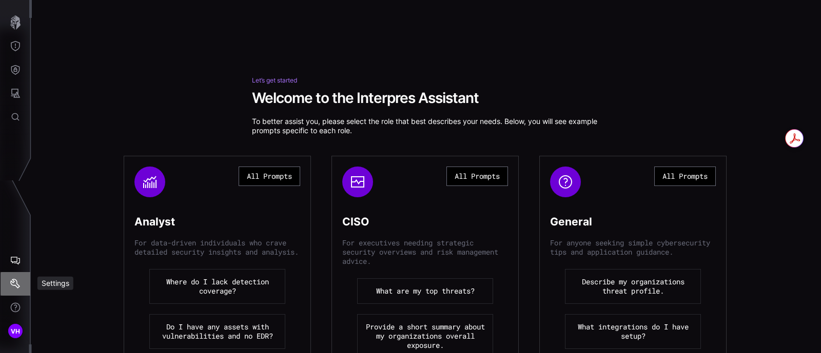
click at [21, 285] on button "Settings" at bounding box center [16, 284] width 30 height 24
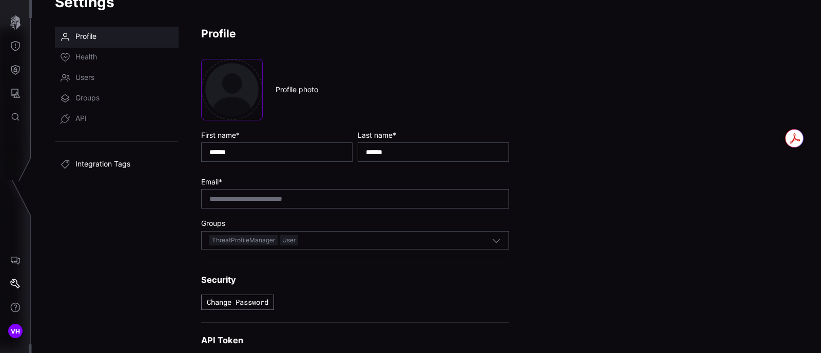
scroll to position [47, 0]
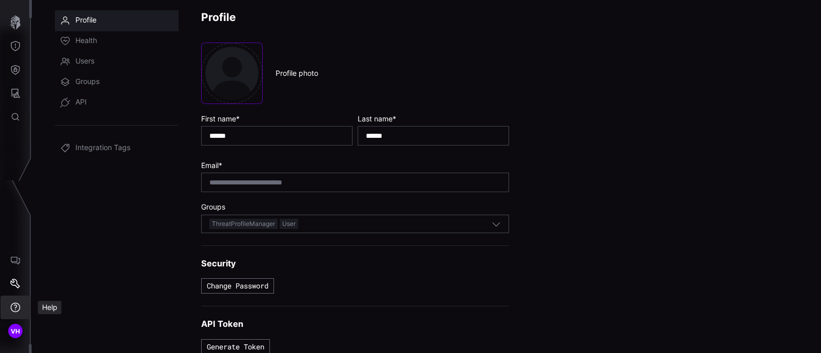
click at [14, 314] on button "Help" at bounding box center [16, 308] width 30 height 24
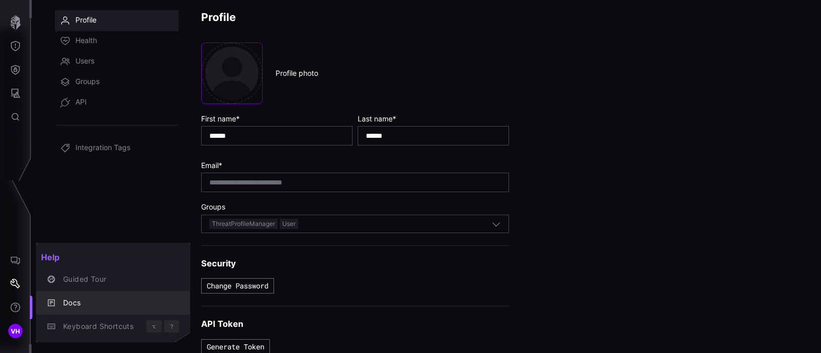
click at [96, 305] on div "Docs" at bounding box center [118, 303] width 121 height 13
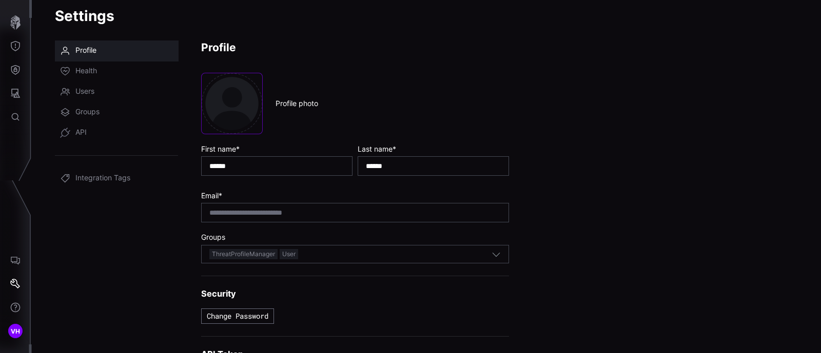
scroll to position [0, 0]
